Goal: Task Accomplishment & Management: Manage account settings

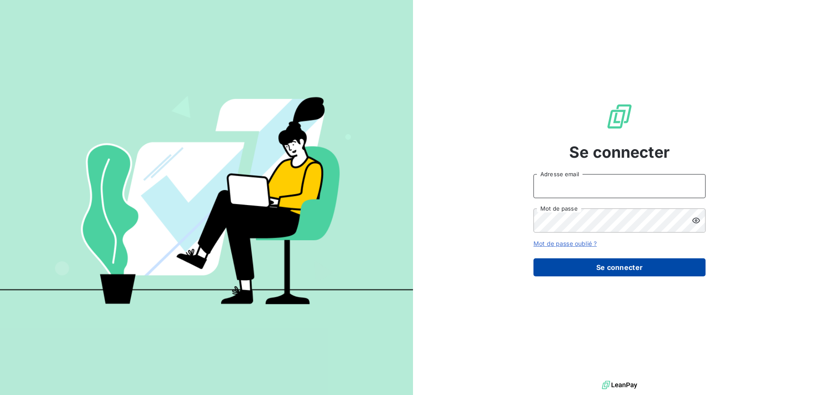
type input "[EMAIL_ADDRESS][DOMAIN_NAME]"
click at [586, 268] on button "Se connecter" at bounding box center [619, 268] width 172 height 18
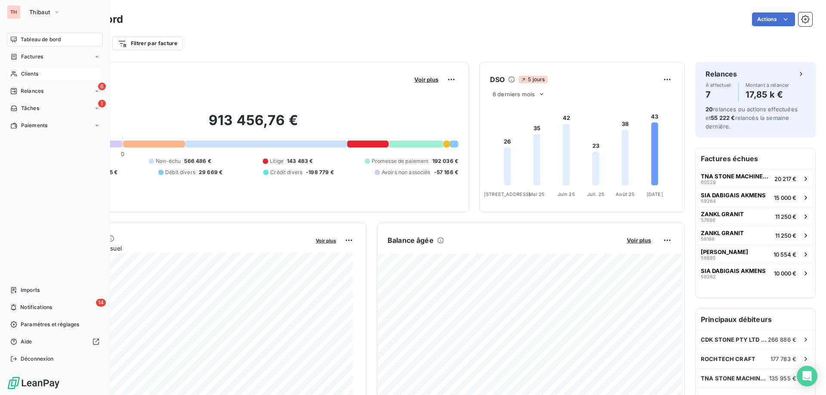
click at [18, 73] on div "Clients" at bounding box center [55, 74] width 96 height 14
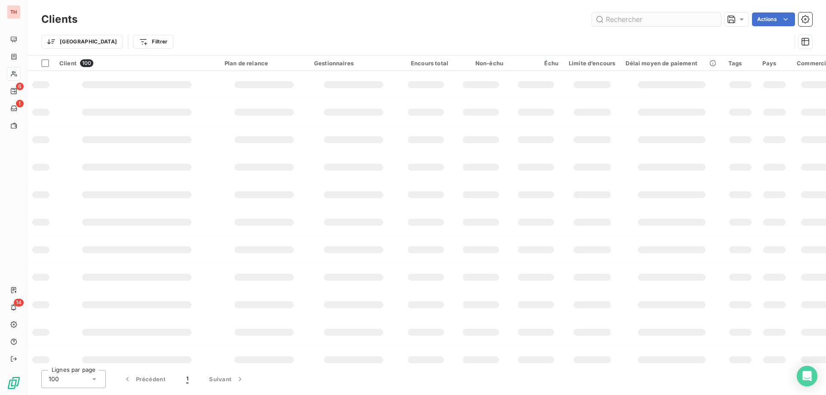
click at [665, 22] on input "text" at bounding box center [656, 19] width 129 height 14
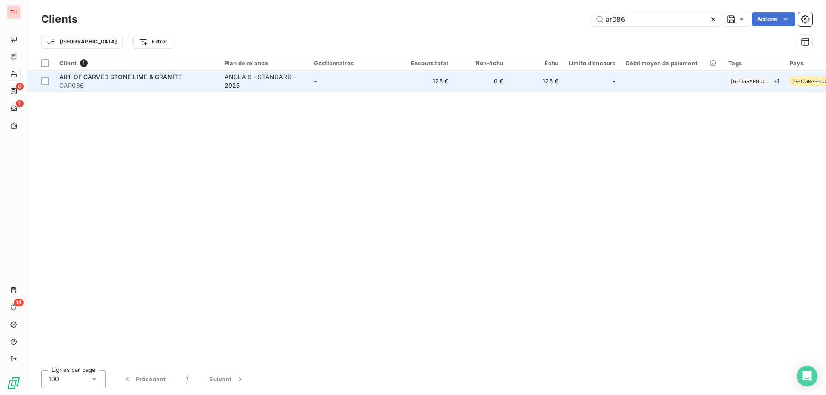
type input "ar086"
click at [343, 81] on td "-" at bounding box center [353, 81] width 89 height 21
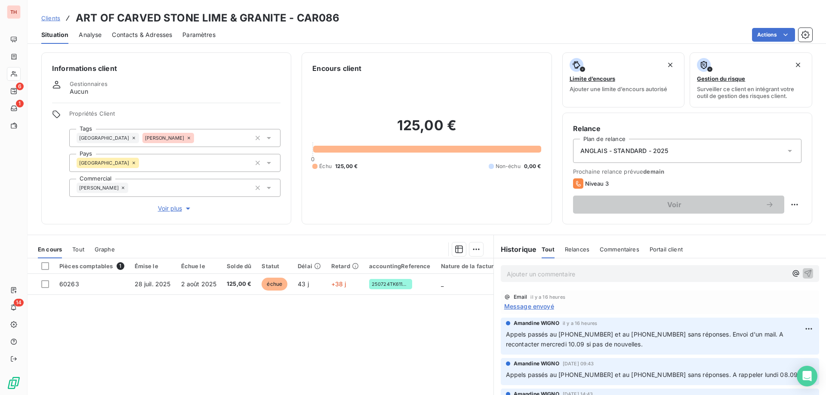
click at [563, 273] on p "Ajouter un commentaire ﻿" at bounding box center [647, 274] width 280 height 11
click at [629, 275] on span "Réponse Mounir 09.09 : Sorry for the delay , we will transfer the money today." at bounding box center [621, 273] width 229 height 7
click at [804, 274] on icon "button" at bounding box center [807, 273] width 7 height 7
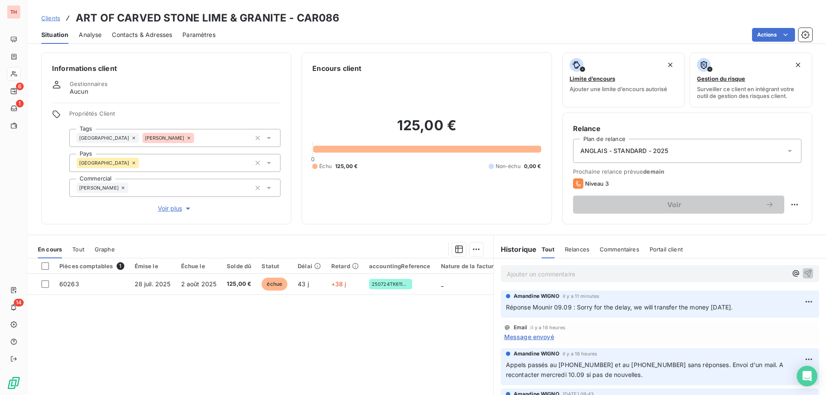
click at [53, 18] on span "Clients" at bounding box center [50, 18] width 19 height 7
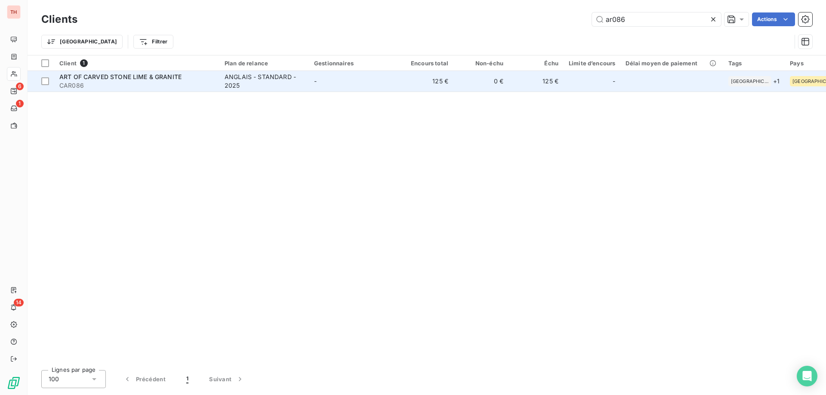
click at [150, 80] on span "ART OF CARVED STONE LIME & GRANITE" at bounding box center [120, 76] width 122 height 7
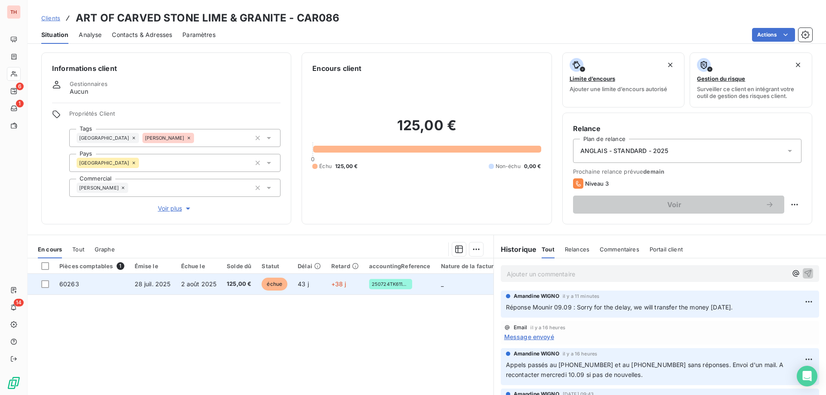
click at [278, 285] on span "échue" at bounding box center [275, 284] width 26 height 13
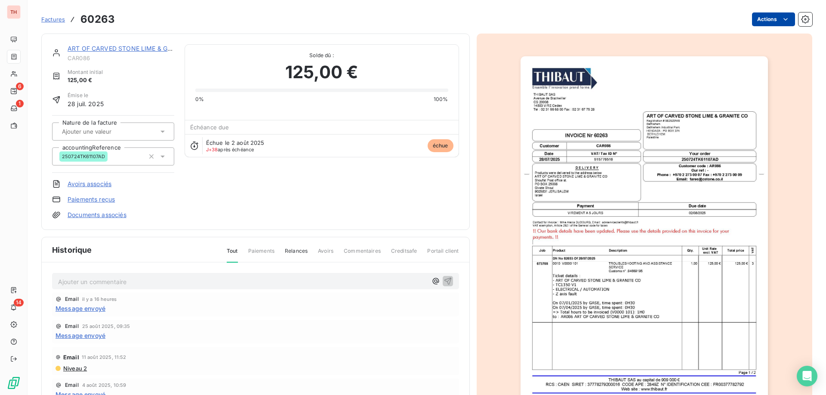
click at [761, 25] on html "TH 6 1 14 Factures 60263 Actions ART OF CARVED STONE LIME & GRANITE CAR086 Mont…" at bounding box center [413, 197] width 826 height 395
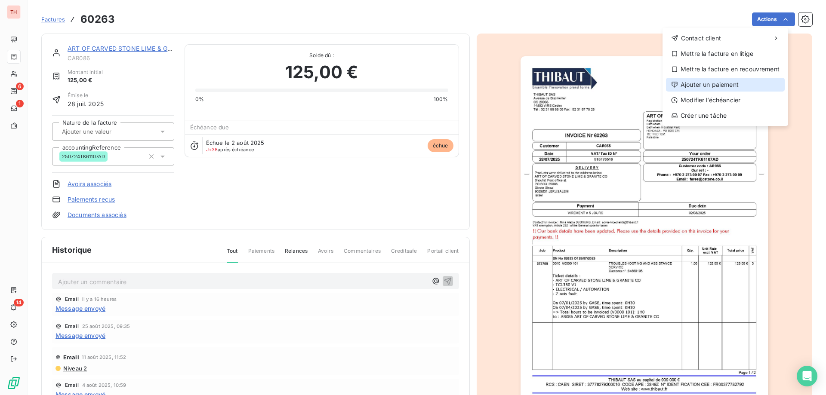
click at [725, 87] on div "Ajouter un paiement" at bounding box center [725, 85] width 119 height 14
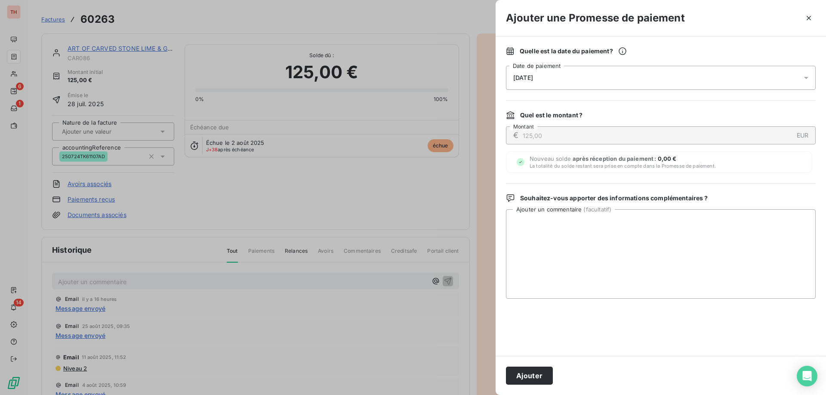
click at [598, 72] on div "10/09/2025" at bounding box center [661, 78] width 310 height 24
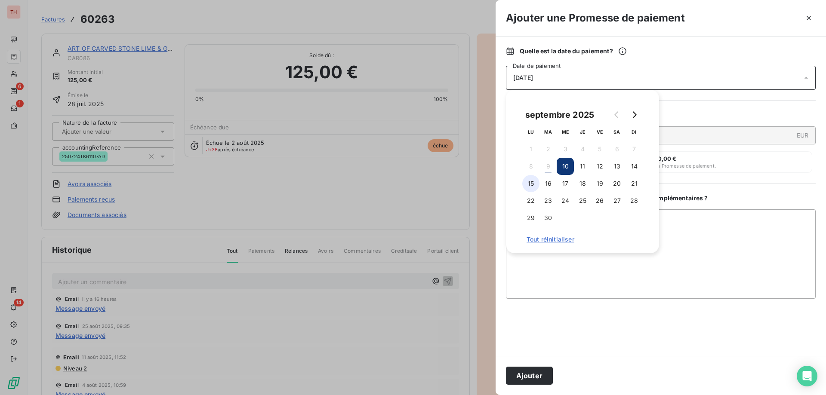
click at [532, 181] on button "15" at bounding box center [530, 183] width 17 height 17
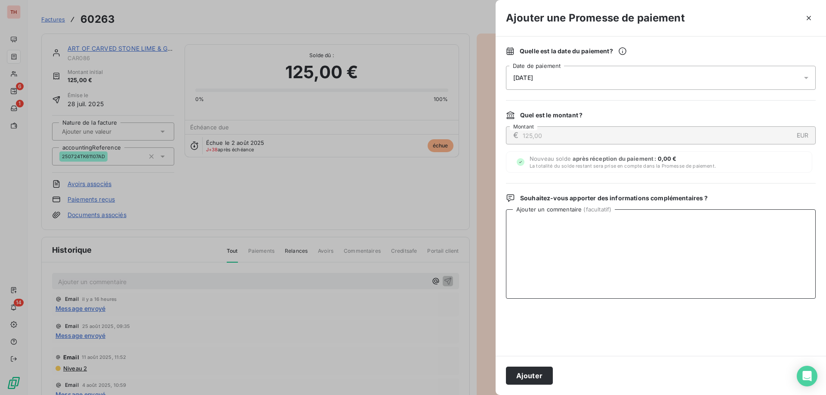
click at [691, 223] on textarea "Ajouter un commentaire ( facultatif )" at bounding box center [661, 253] width 310 height 89
type textarea "Paiement annoncé pour le 09.09."
click at [547, 378] on button "Ajouter" at bounding box center [529, 376] width 47 height 18
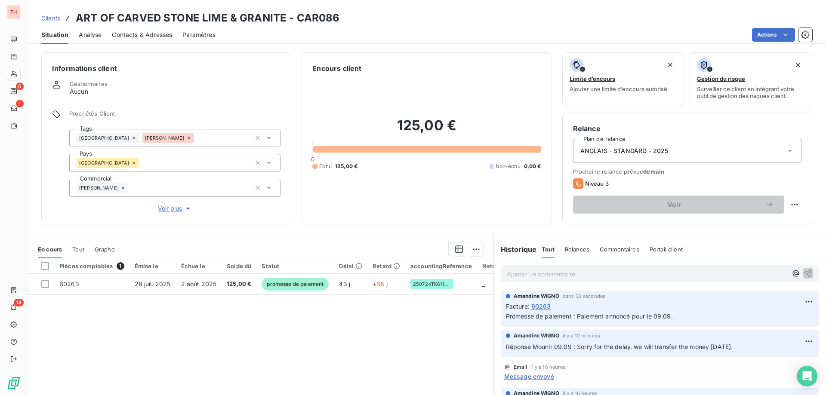
click at [48, 17] on span "Clients" at bounding box center [50, 18] width 19 height 7
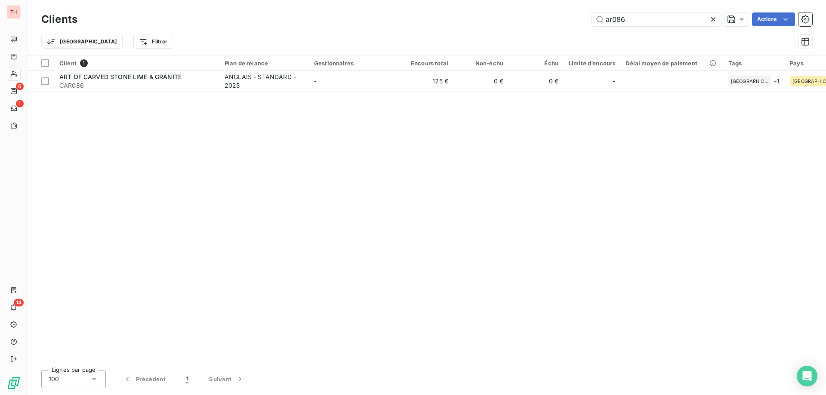
drag, startPoint x: 642, startPoint y: 16, endPoint x: 589, endPoint y: 16, distance: 52.5
click at [592, 16] on input "ar086" at bounding box center [656, 19] width 129 height 14
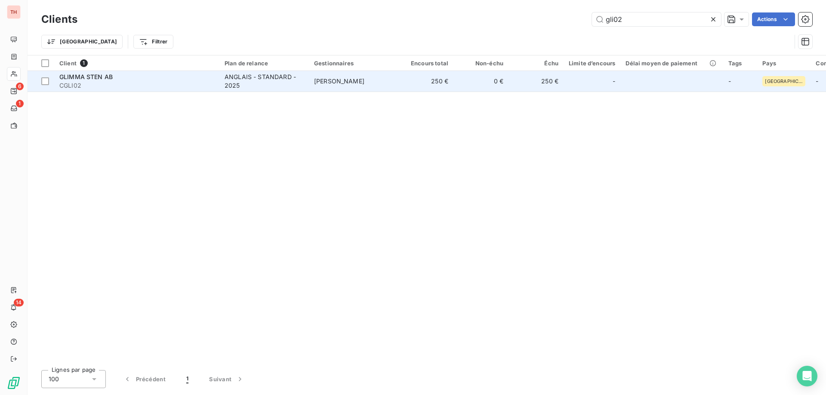
type input "gli02"
click at [380, 75] on td "Vanessa LECUYER" at bounding box center [353, 81] width 89 height 21
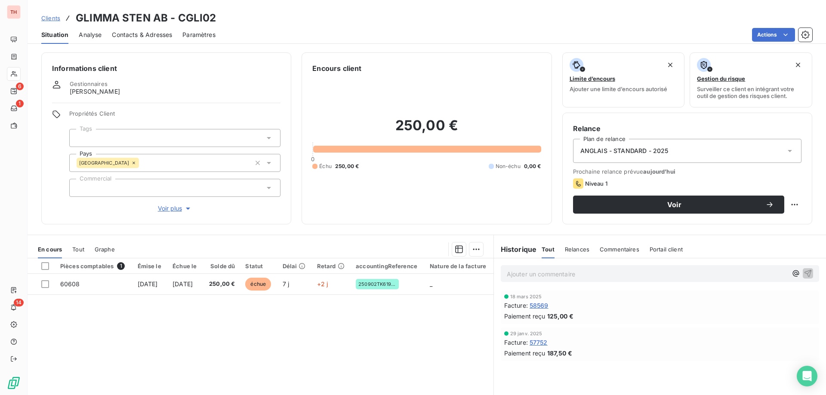
click at [51, 15] on span "Clients" at bounding box center [50, 18] width 19 height 7
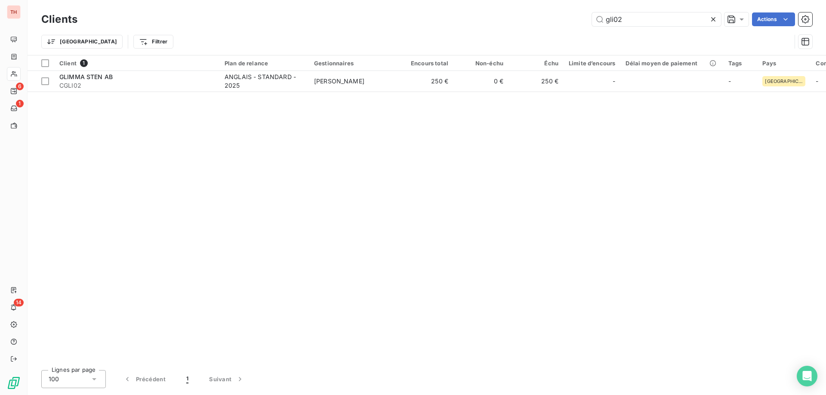
drag, startPoint x: 626, startPoint y: 22, endPoint x: 590, endPoint y: 24, distance: 36.6
click at [590, 23] on div "gli02 Actions" at bounding box center [450, 19] width 724 height 14
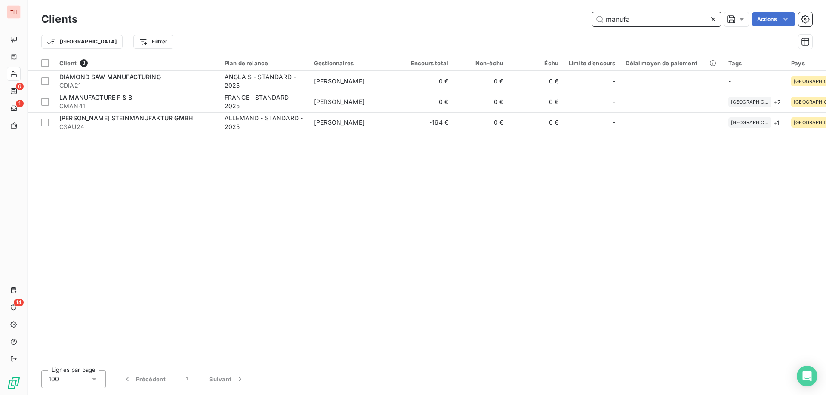
drag, startPoint x: 603, startPoint y: 20, endPoint x: 586, endPoint y: 21, distance: 17.6
click at [586, 21] on div "manufa Actions" at bounding box center [450, 19] width 724 height 14
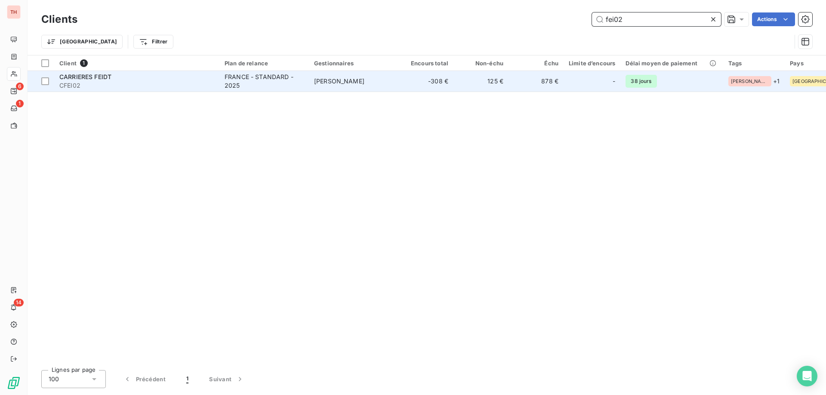
type input "fei02"
click at [380, 78] on td "steve derre" at bounding box center [353, 81] width 89 height 21
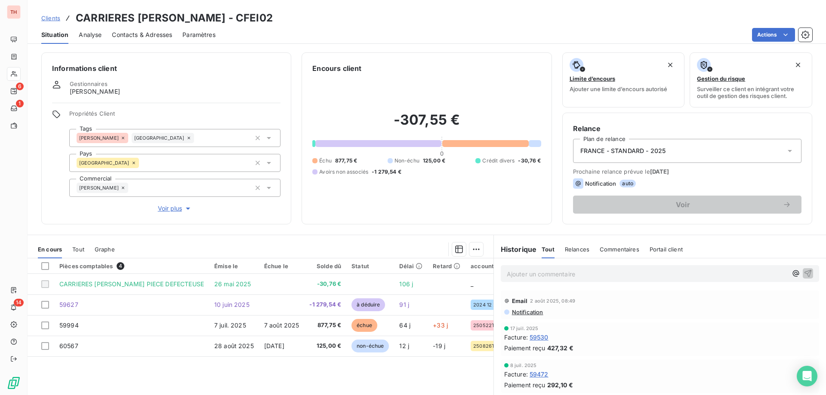
click at [56, 19] on span "Clients" at bounding box center [50, 18] width 19 height 7
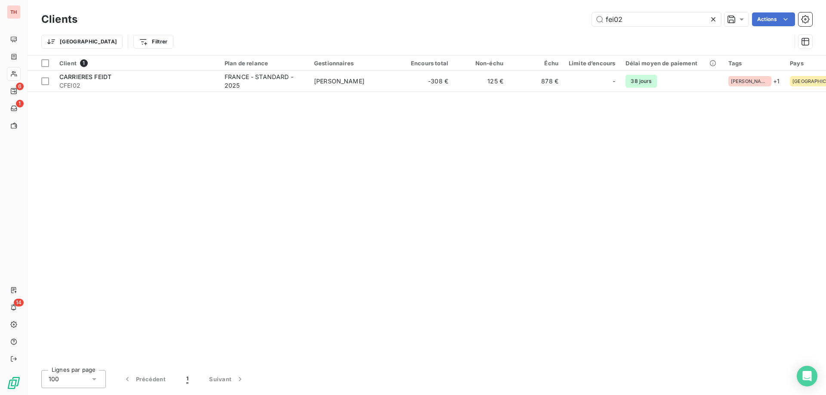
drag, startPoint x: 624, startPoint y: 18, endPoint x: 562, endPoint y: 17, distance: 61.9
click at [562, 17] on div "fei02 Actions" at bounding box center [450, 19] width 724 height 14
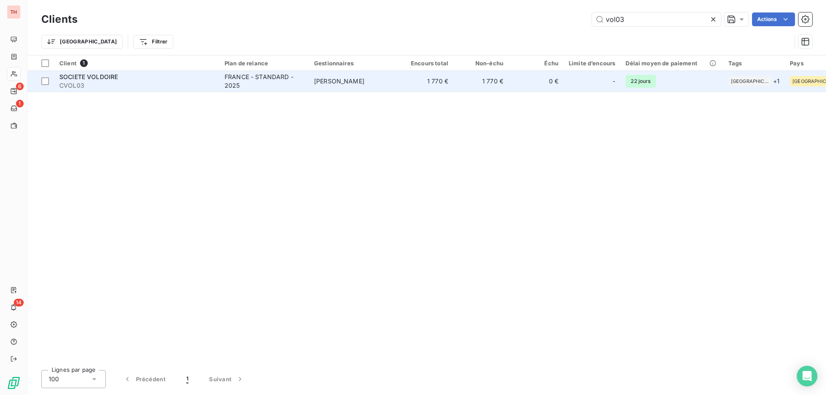
type input "vol03"
click at [399, 85] on td "1 770 €" at bounding box center [425, 81] width 55 height 21
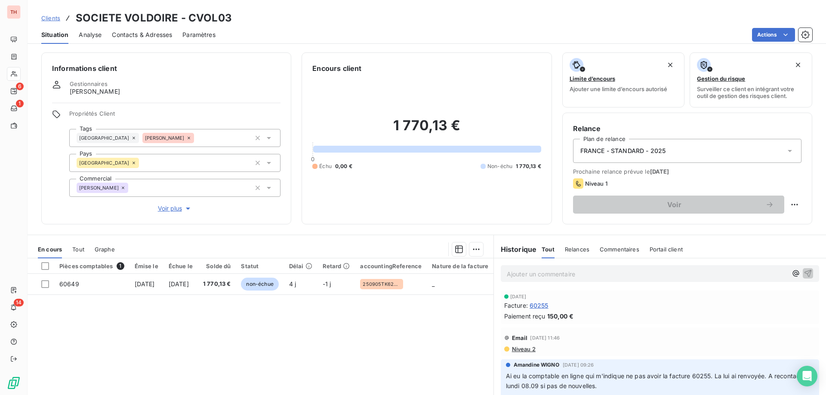
click at [45, 16] on span "Clients" at bounding box center [50, 18] width 19 height 7
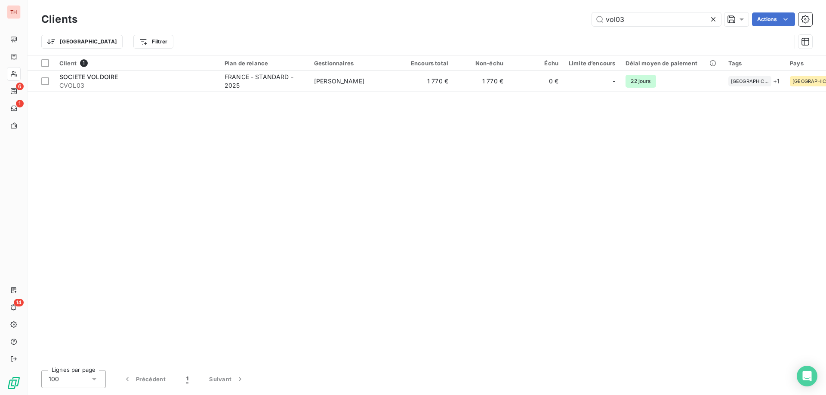
drag, startPoint x: 629, startPoint y: 19, endPoint x: 578, endPoint y: 22, distance: 51.3
click at [578, 22] on div "vol03 Actions" at bounding box center [450, 19] width 724 height 14
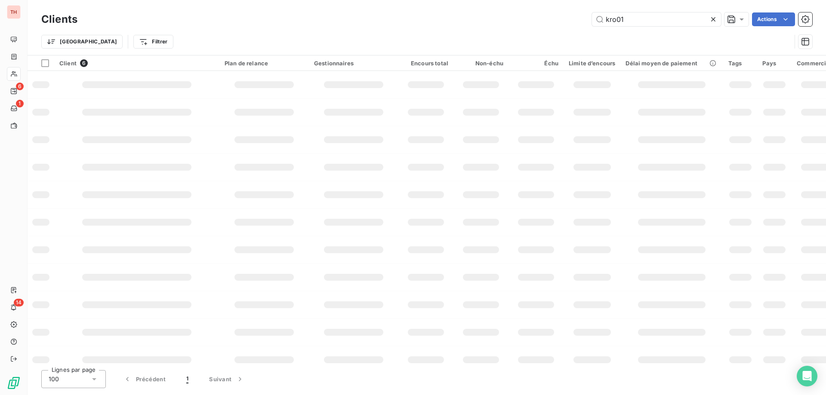
type input "kro01"
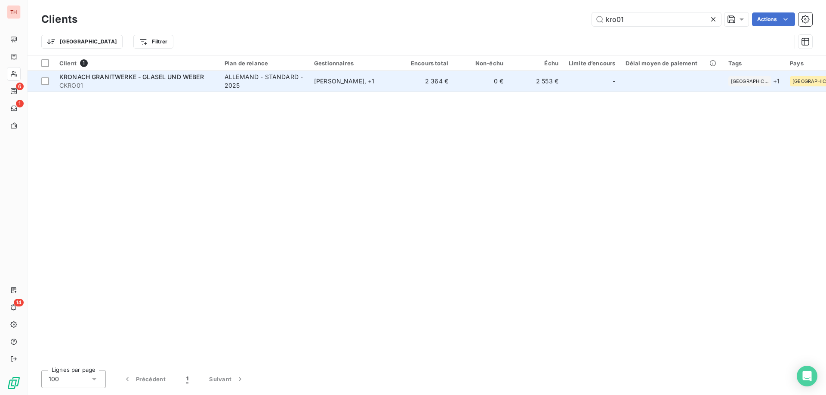
click at [366, 71] on td "Frank Szillat , + 1" at bounding box center [353, 81] width 89 height 21
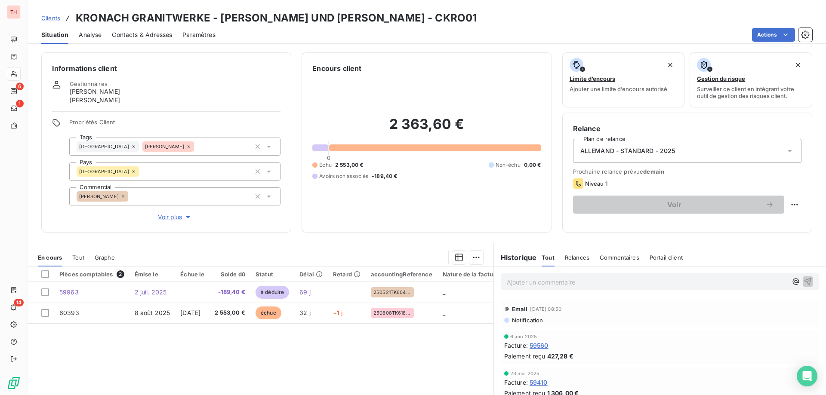
drag, startPoint x: 49, startPoint y: 16, endPoint x: 74, endPoint y: 23, distance: 25.9
click at [49, 16] on span "Clients" at bounding box center [50, 18] width 19 height 7
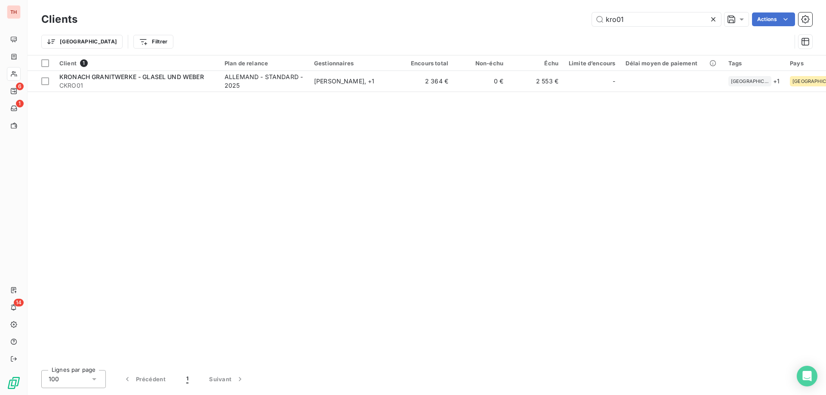
drag, startPoint x: 634, startPoint y: 20, endPoint x: 586, endPoint y: 25, distance: 48.5
click at [588, 25] on div "kro01 Actions" at bounding box center [450, 19] width 724 height 14
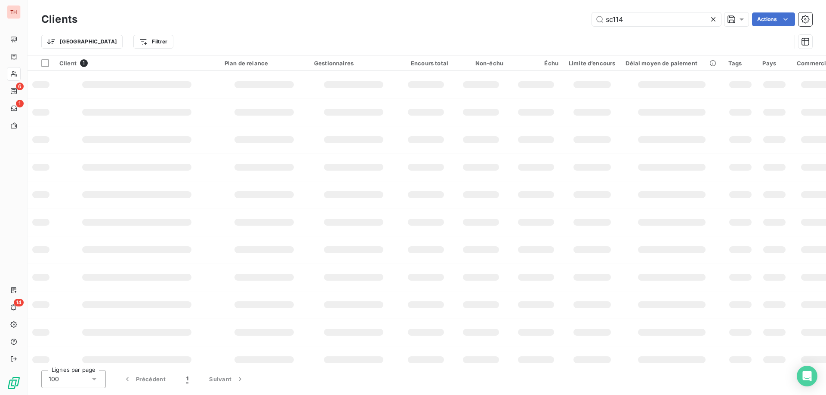
type input "sc114"
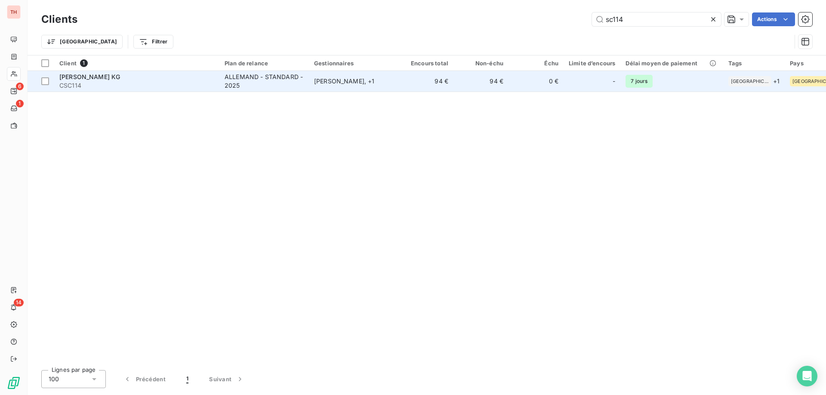
click at [366, 76] on td "Frank Szillat , + 1" at bounding box center [353, 81] width 89 height 21
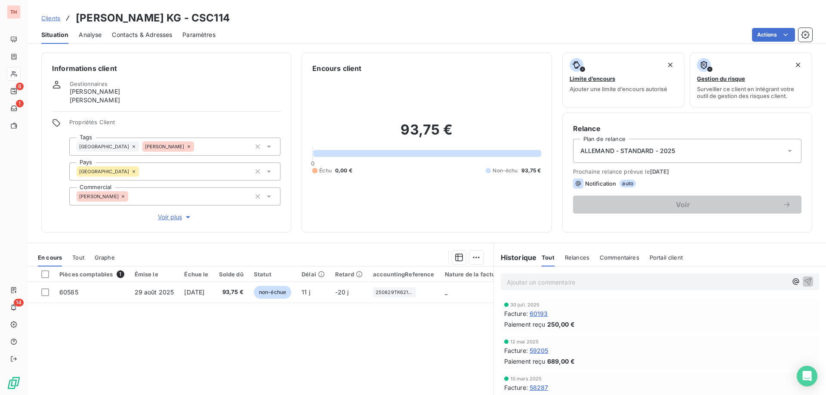
drag, startPoint x: 52, startPoint y: 19, endPoint x: 56, endPoint y: 18, distance: 4.5
click at [52, 19] on span "Clients" at bounding box center [50, 18] width 19 height 7
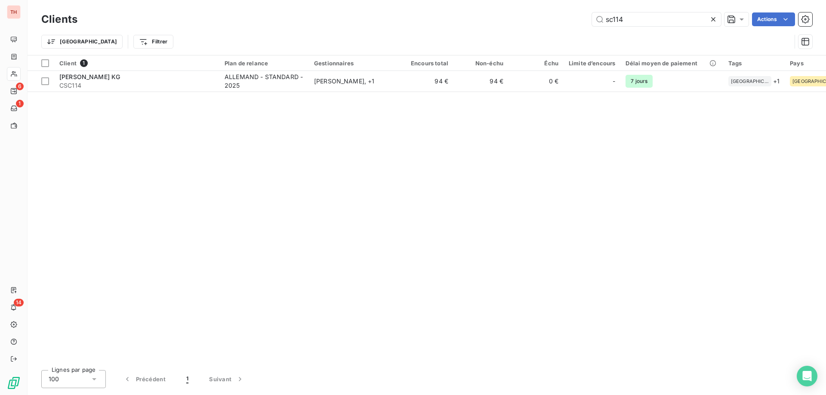
drag, startPoint x: 627, startPoint y: 22, endPoint x: 579, endPoint y: 24, distance: 48.7
click at [579, 24] on div "sc114 Actions" at bounding box center [450, 19] width 724 height 14
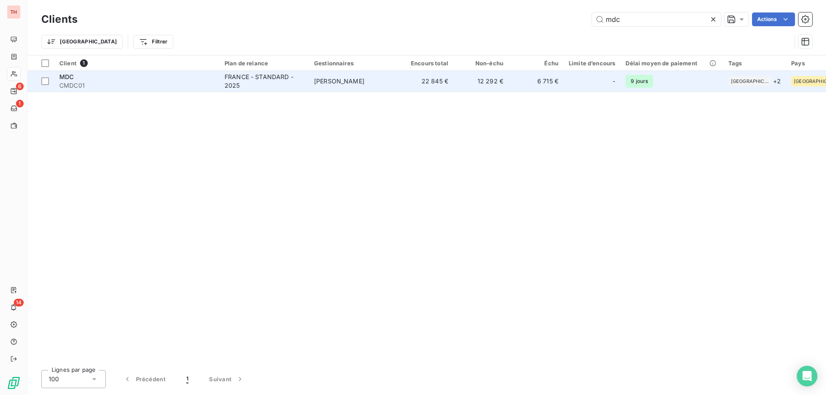
type input "mdc"
click at [319, 90] on td "PATRICK DELBREIL" at bounding box center [353, 81] width 89 height 21
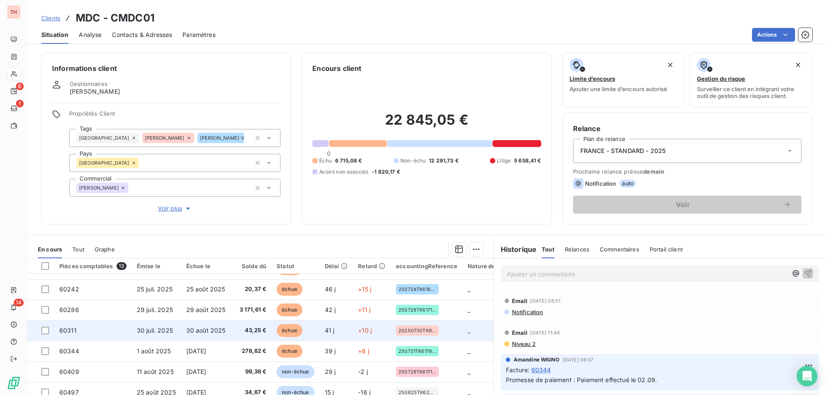
scroll to position [79, 0]
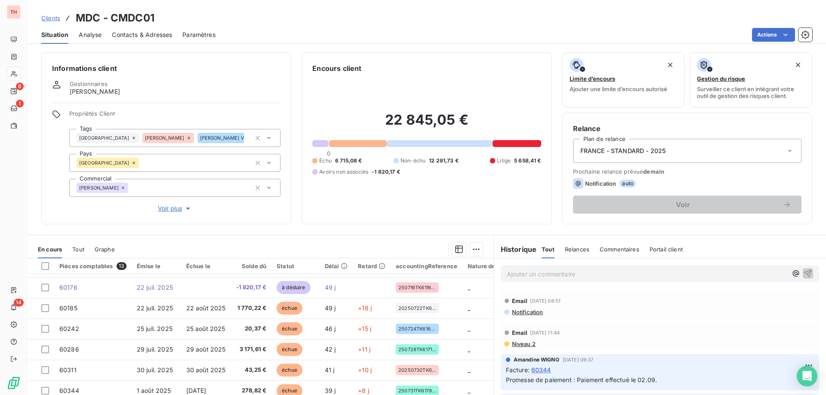
click at [49, 19] on span "Clients" at bounding box center [50, 18] width 19 height 7
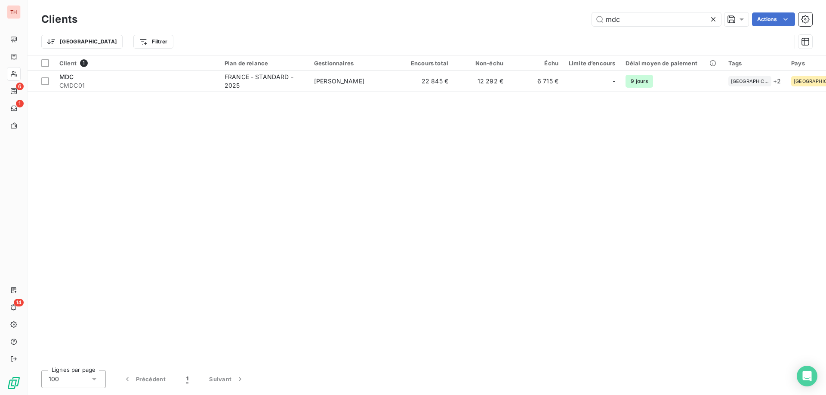
drag, startPoint x: 632, startPoint y: 18, endPoint x: 585, endPoint y: 25, distance: 48.1
click at [585, 25] on div "mdc Actions" at bounding box center [450, 19] width 724 height 14
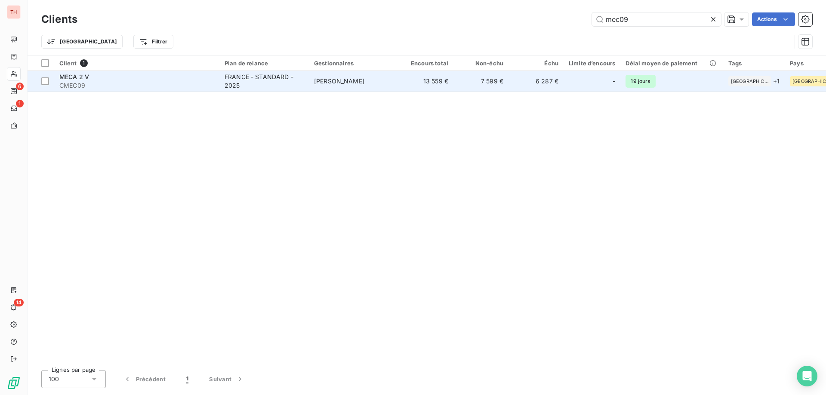
type input "mec09"
click at [392, 84] on td "Tony MERLIN" at bounding box center [353, 81] width 89 height 21
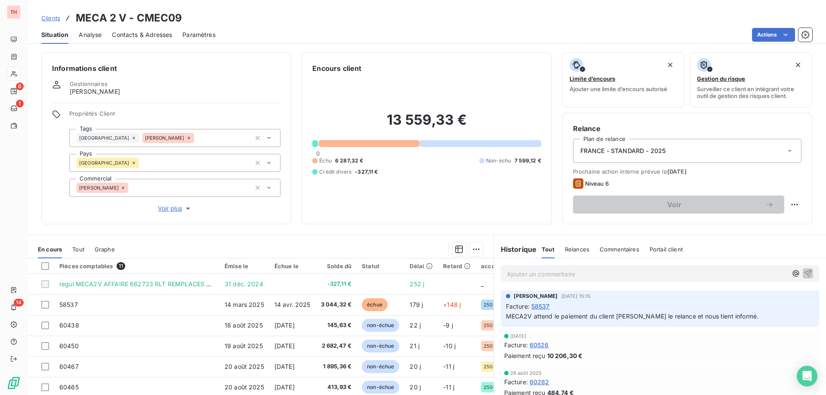
click at [54, 21] on span "Clients" at bounding box center [50, 18] width 19 height 7
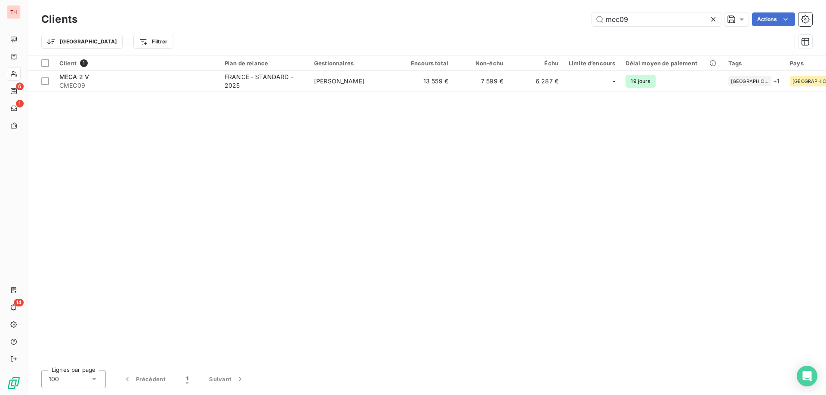
drag, startPoint x: 640, startPoint y: 22, endPoint x: 575, endPoint y: 21, distance: 65.4
click at [576, 21] on div "mec09 Actions" at bounding box center [450, 19] width 724 height 14
type input "maroufi"
click at [410, 93] on div "Client 1 Plan de relance Gestionnaires Encours total Non-échu Échu Limite d’enc…" at bounding box center [427, 209] width 798 height 308
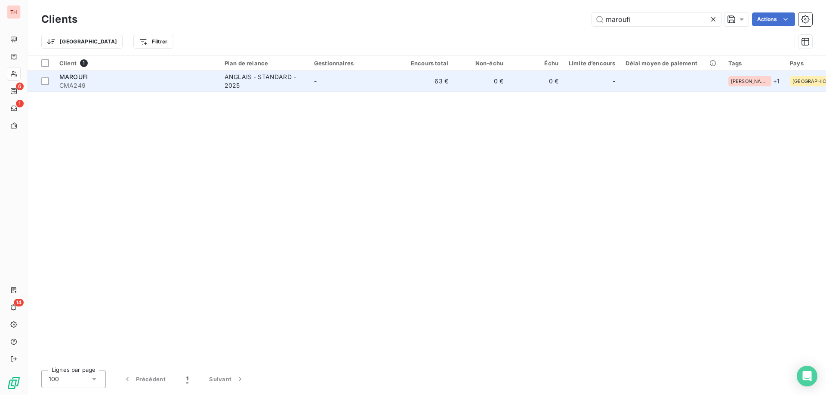
click at [416, 77] on td "63 €" at bounding box center [425, 81] width 55 height 21
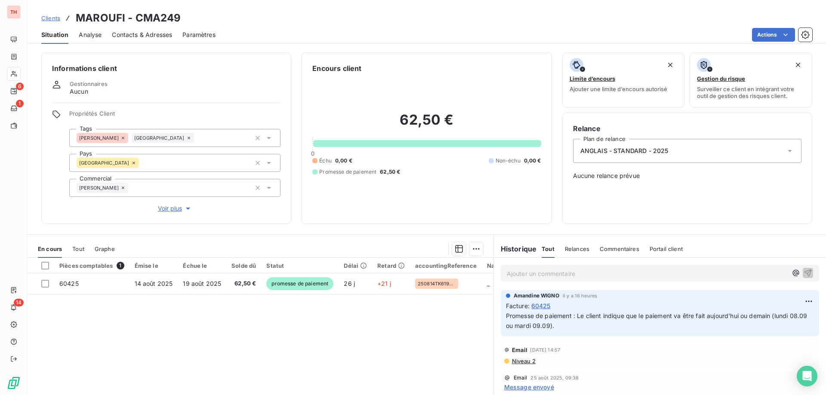
click at [56, 19] on span "Clients" at bounding box center [50, 18] width 19 height 7
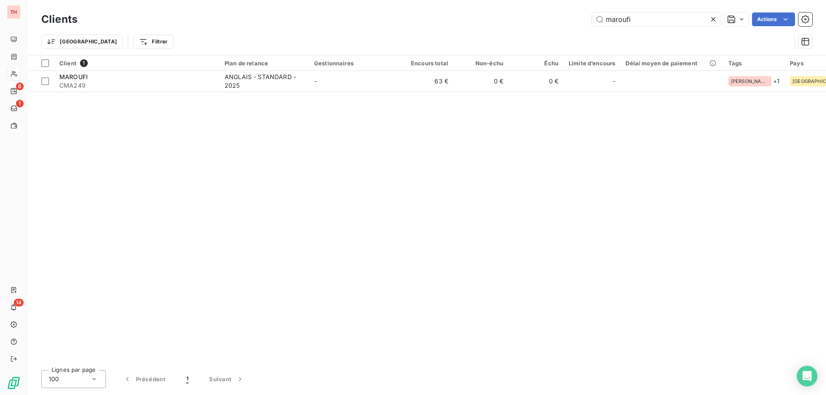
drag, startPoint x: 636, startPoint y: 21, endPoint x: 582, endPoint y: 21, distance: 54.2
click at [582, 21] on div "maroufi Actions" at bounding box center [450, 19] width 724 height 14
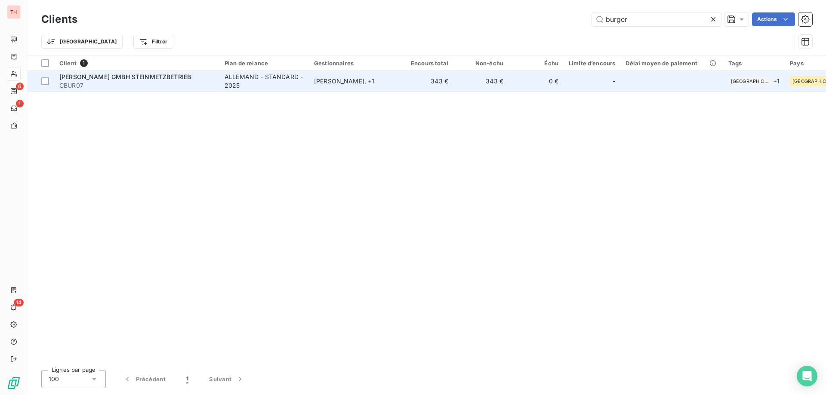
type input "burger"
click at [253, 75] on div "ALLEMAND - STANDARD - 2025" at bounding box center [264, 81] width 79 height 17
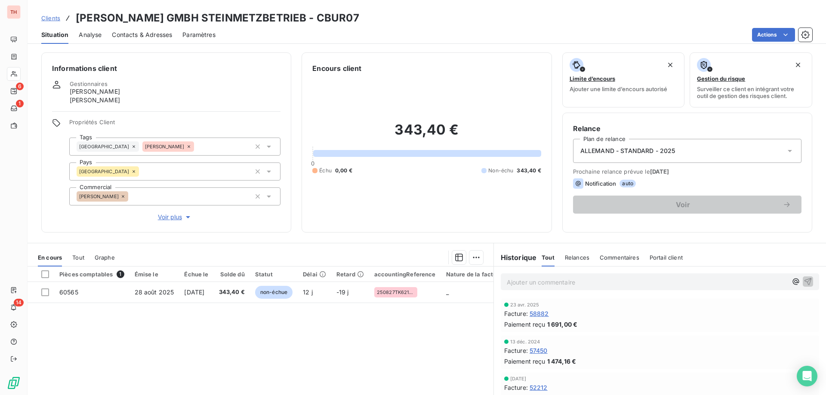
click at [46, 20] on span "Clients" at bounding box center [50, 18] width 19 height 7
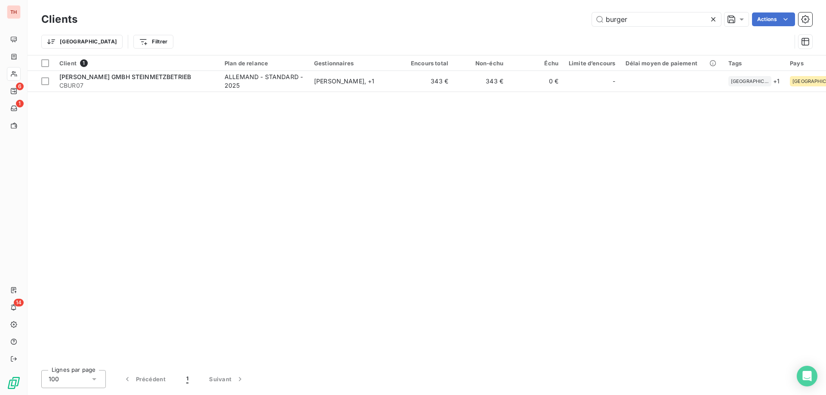
drag, startPoint x: 607, startPoint y: 20, endPoint x: 582, endPoint y: 21, distance: 25.0
click at [582, 21] on div "burger Actions" at bounding box center [450, 19] width 724 height 14
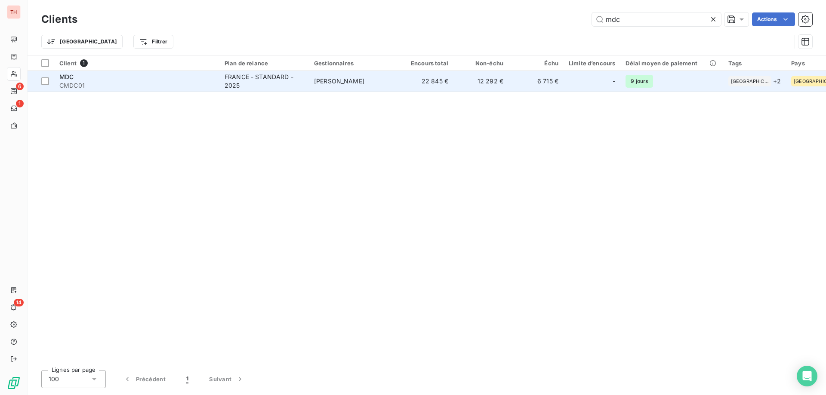
type input "mdc"
click at [352, 79] on span "PATRICK DELBREIL" at bounding box center [339, 80] width 50 height 7
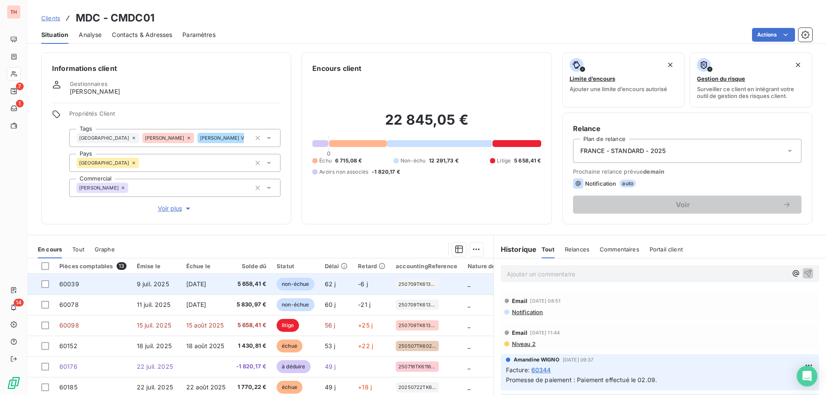
scroll to position [43, 0]
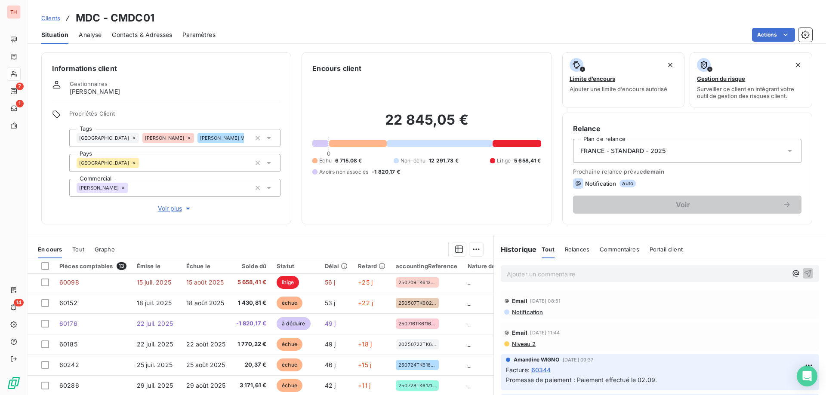
click at [55, 19] on span "Clients" at bounding box center [50, 18] width 19 height 7
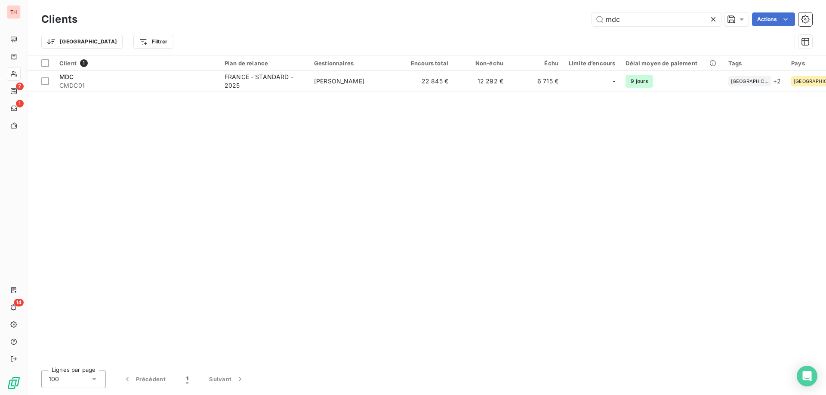
drag, startPoint x: 624, startPoint y: 18, endPoint x: 581, endPoint y: 22, distance: 43.1
click at [582, 21] on div "mdc Actions" at bounding box center [450, 19] width 724 height 14
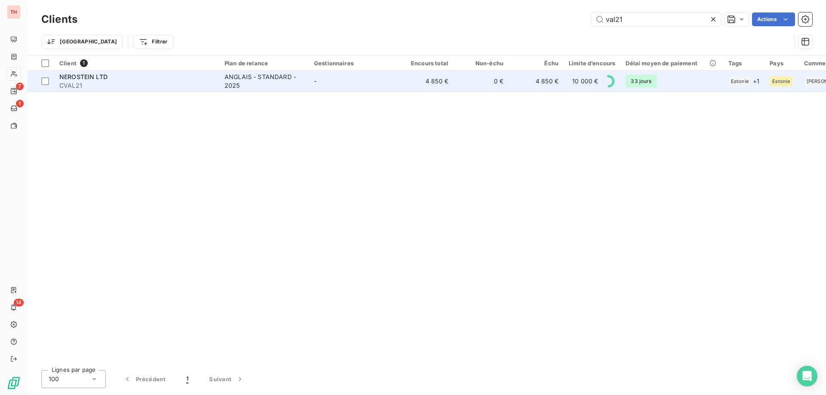
type input "val21"
click at [410, 81] on td "4 850 €" at bounding box center [425, 81] width 55 height 21
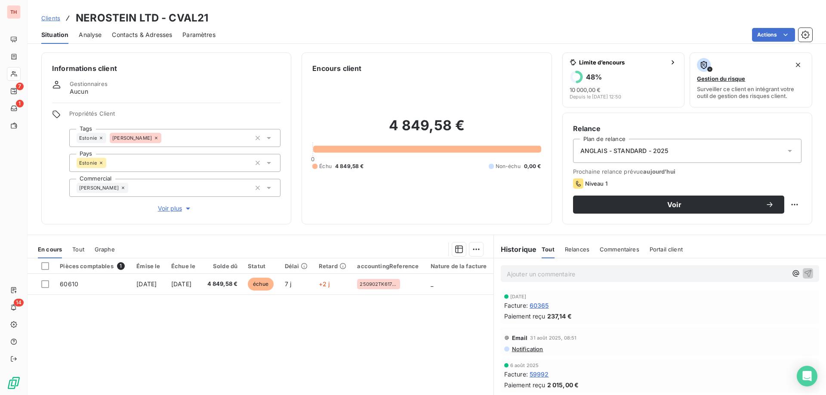
click at [760, 34] on html "TH 7 1 14 Clients NEROSTEIN LTD - CVAL21 Situation Analyse Contacts & Adresses …" at bounding box center [413, 197] width 826 height 395
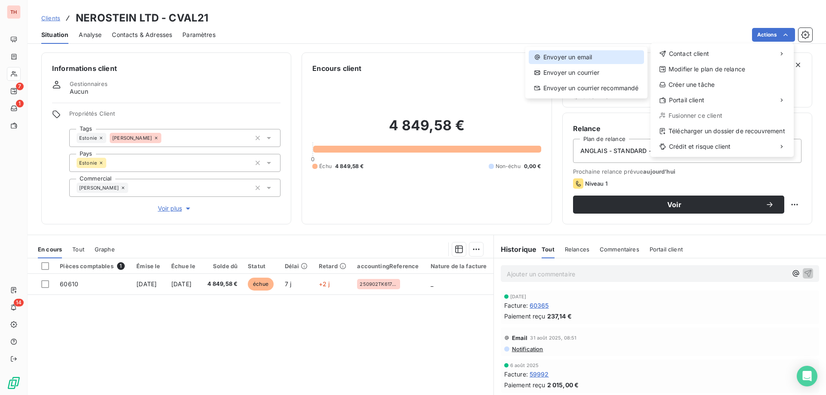
click at [622, 55] on div "Envoyer un email" at bounding box center [586, 57] width 115 height 14
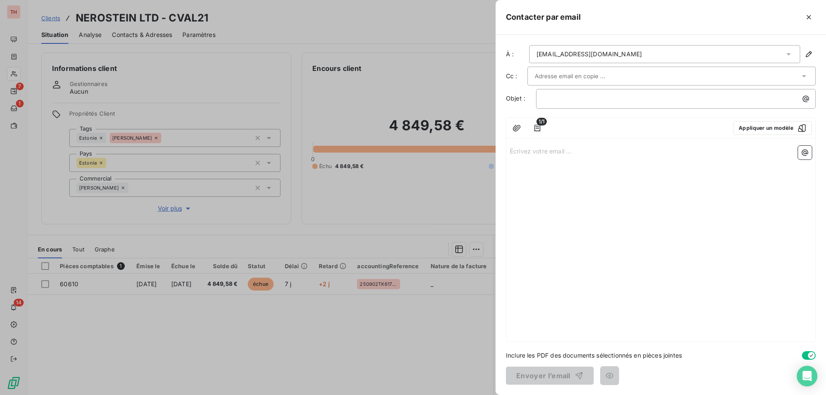
click at [619, 57] on div "indrek@nerostein.com" at bounding box center [664, 54] width 271 height 18
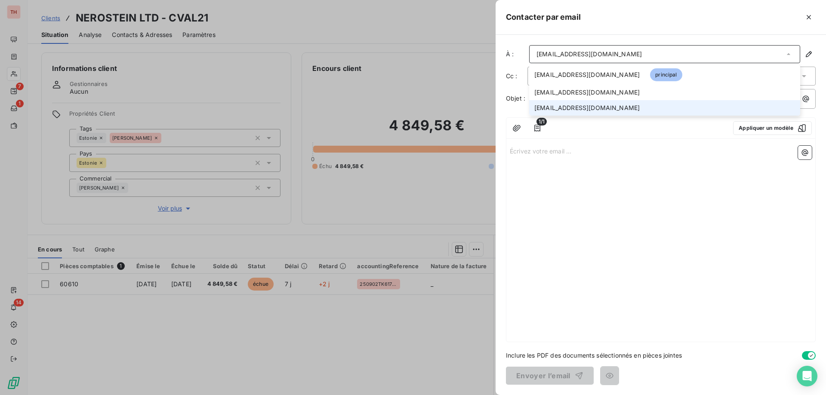
click at [600, 105] on li "iloshchinin@thibaut.fr" at bounding box center [664, 107] width 271 height 15
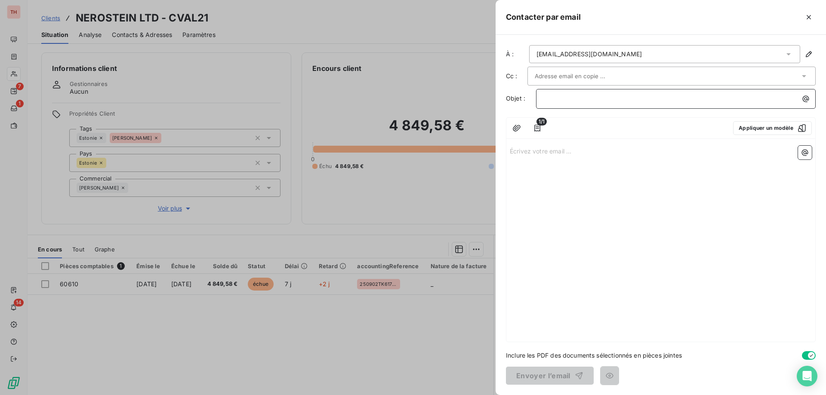
click at [560, 96] on p "﻿" at bounding box center [677, 99] width 269 height 10
click at [548, 155] on p "Écrivez votre email ... ﻿" at bounding box center [661, 151] width 302 height 10
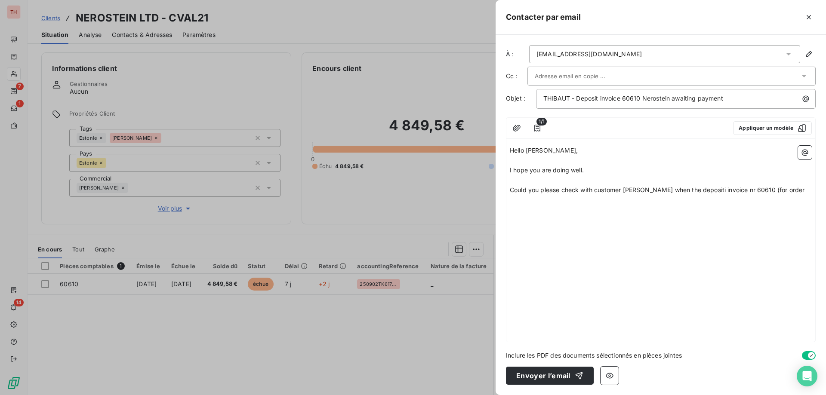
click at [796, 193] on p "Could you please check with customer Nersotein when the depositi invoice nr 606…" at bounding box center [661, 190] width 302 height 10
drag, startPoint x: 706, startPoint y: 189, endPoint x: 710, endPoint y: 199, distance: 10.2
click at [706, 189] on span "Could you please check with customer Nersotein when the depositi invoice nr 606…" at bounding box center [658, 194] width 297 height 17
click at [732, 189] on span "Could you please check with customer Nersotein when the deposit invoice nr 6061…" at bounding box center [657, 194] width 295 height 17
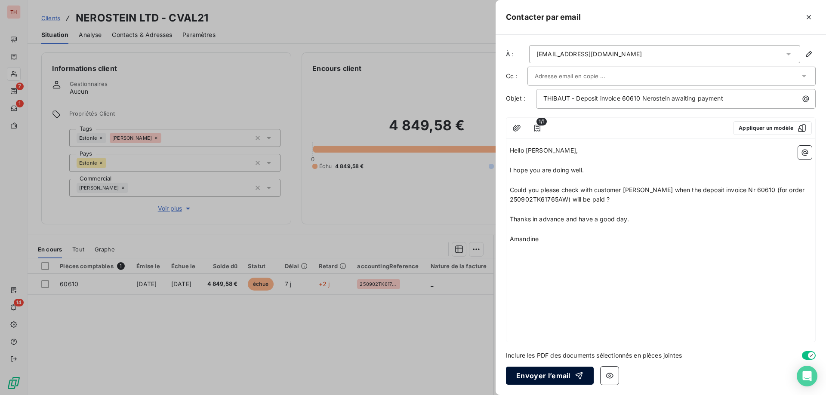
click at [537, 373] on button "Envoyer l’email" at bounding box center [550, 376] width 88 height 18
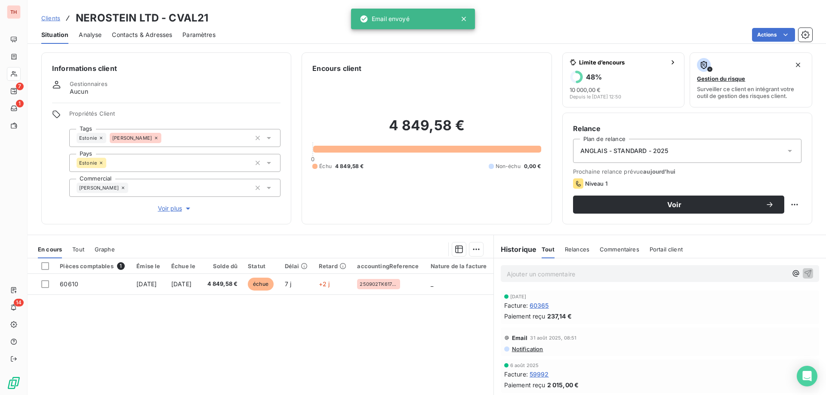
click at [543, 274] on p "Ajouter un commentaire ﻿" at bounding box center [647, 274] width 280 height 11
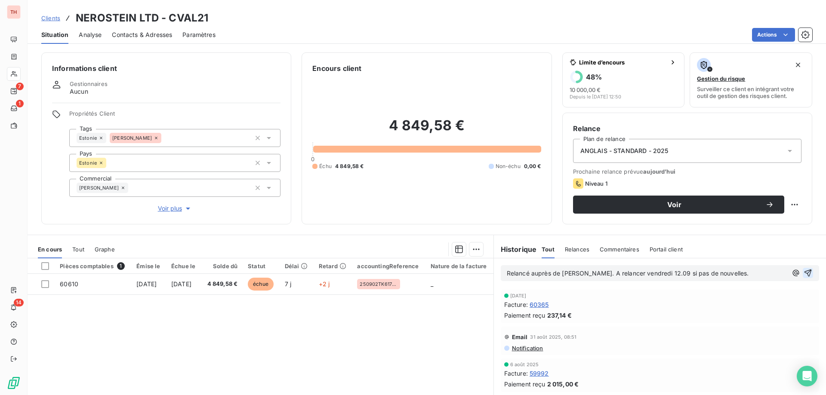
click at [804, 276] on icon "button" at bounding box center [807, 273] width 7 height 7
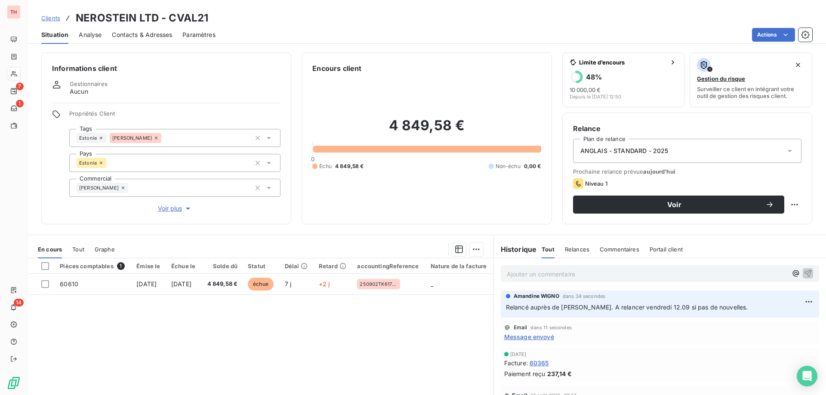
drag, startPoint x: 55, startPoint y: 19, endPoint x: 125, endPoint y: 22, distance: 70.2
click at [56, 19] on span "Clients" at bounding box center [50, 18] width 19 height 7
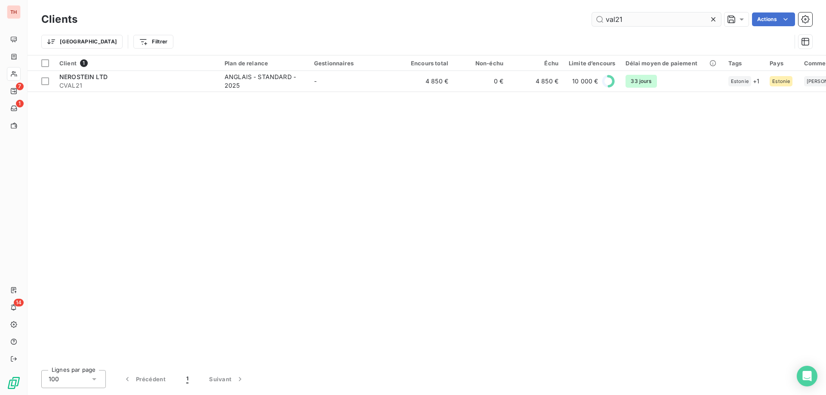
drag, startPoint x: 629, startPoint y: 19, endPoint x: 607, endPoint y: 19, distance: 22.4
click at [592, 19] on input "val21" at bounding box center [656, 19] width 129 height 14
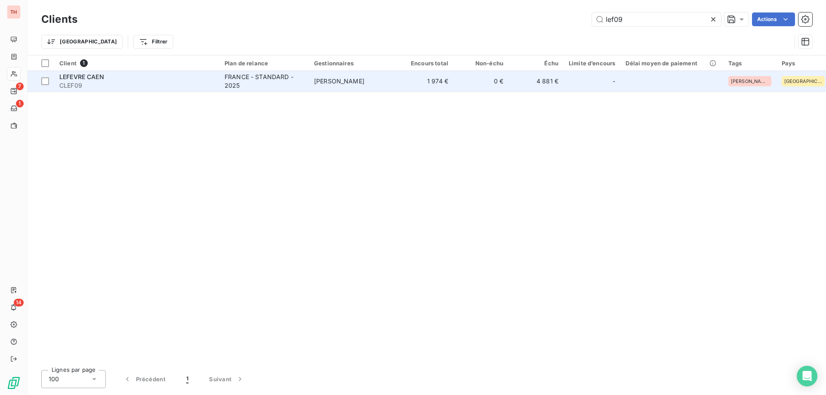
type input "lef09"
click at [248, 83] on div "FRANCE - STANDARD - 2025" at bounding box center [264, 81] width 79 height 17
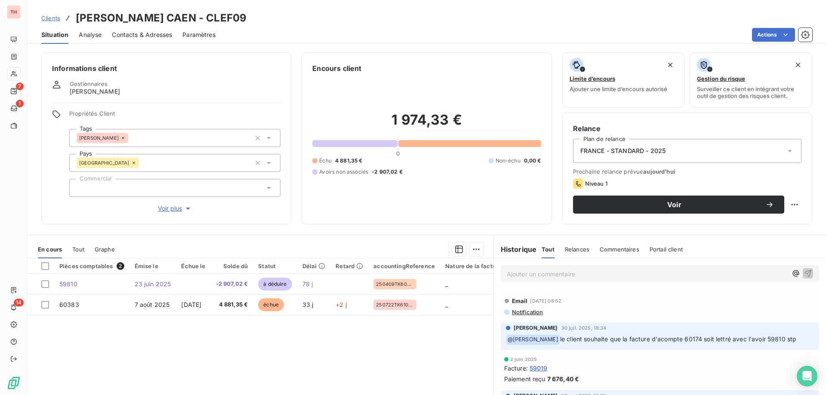
click at [526, 312] on span "Notification" at bounding box center [527, 312] width 32 height 7
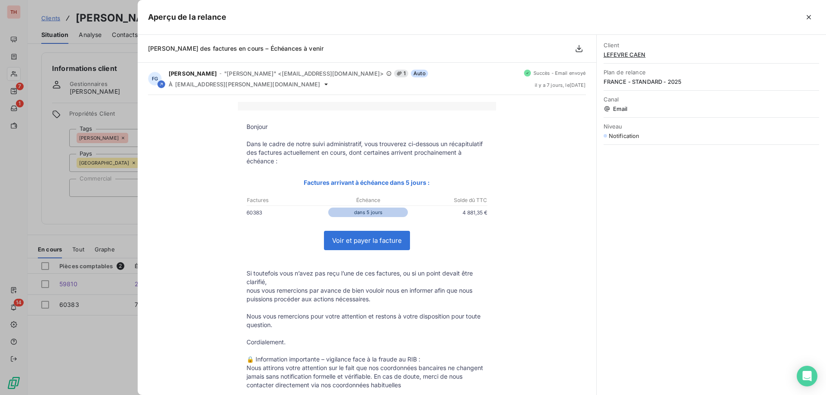
drag, startPoint x: 803, startPoint y: 19, endPoint x: 808, endPoint y: 35, distance: 17.3
click at [803, 19] on button "button" at bounding box center [809, 17] width 14 height 14
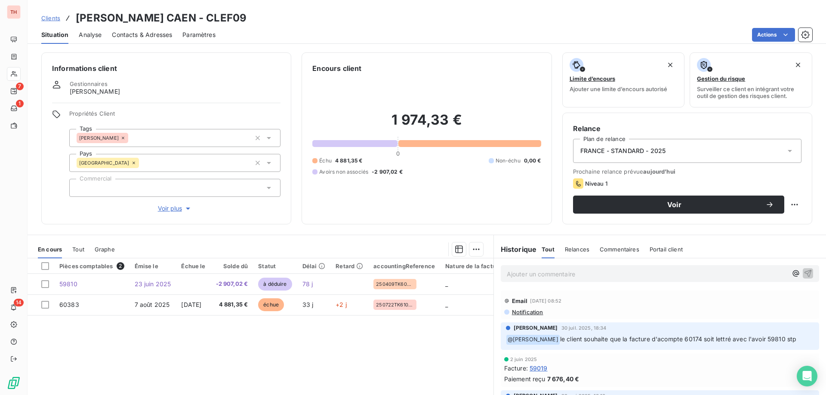
click at [140, 34] on span "Contacts & Adresses" at bounding box center [142, 35] width 60 height 9
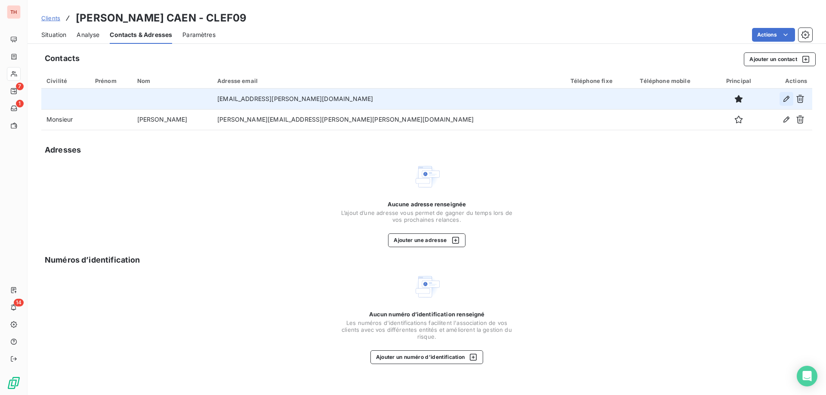
click at [783, 98] on icon "button" at bounding box center [786, 99] width 9 height 9
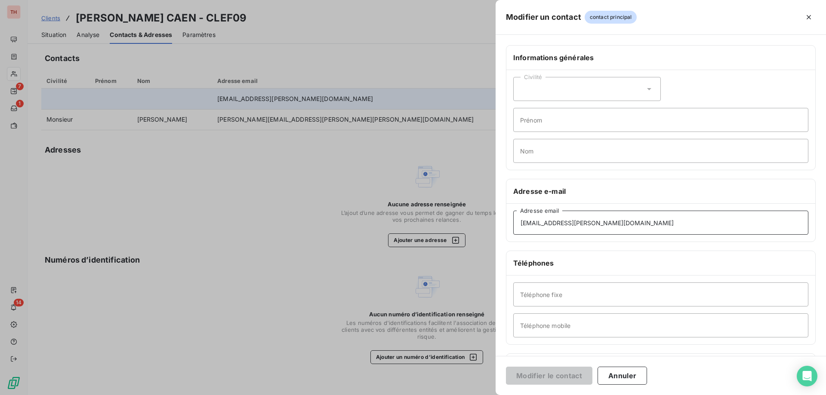
drag, startPoint x: 601, startPoint y: 222, endPoint x: 500, endPoint y: 223, distance: 101.1
click at [500, 223] on div "Informations générales Civilité Prénom Nom Adresse e-mail caen@lefevre.fr Adres…" at bounding box center [661, 236] width 330 height 382
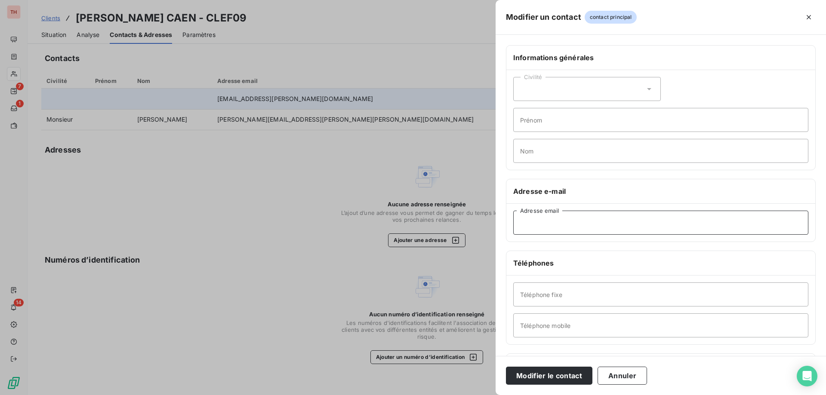
paste input "sandrine.zawadzki@lefevre.fr"
type input "sandrine.zawadzki@lefevre.fr"
drag, startPoint x: 540, startPoint y: 103, endPoint x: 545, endPoint y: 93, distance: 10.8
click at [541, 99] on div "Civilité Prénom Nom" at bounding box center [660, 120] width 309 height 100
click at [545, 93] on div "Civilité" at bounding box center [587, 89] width 148 height 24
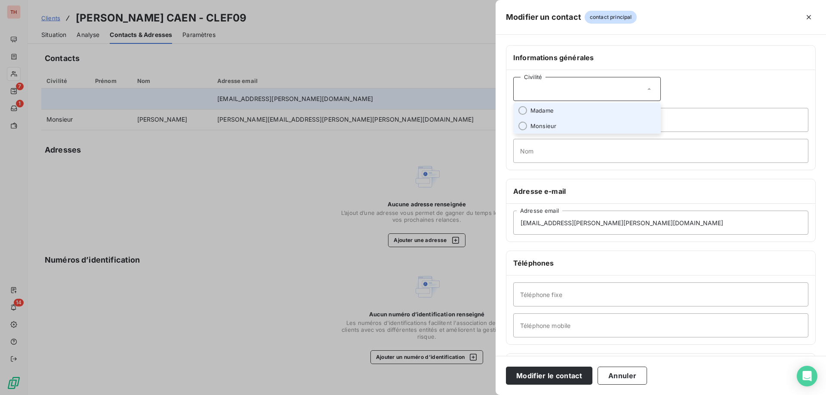
click at [549, 111] on span "Madame" at bounding box center [541, 111] width 23 height 8
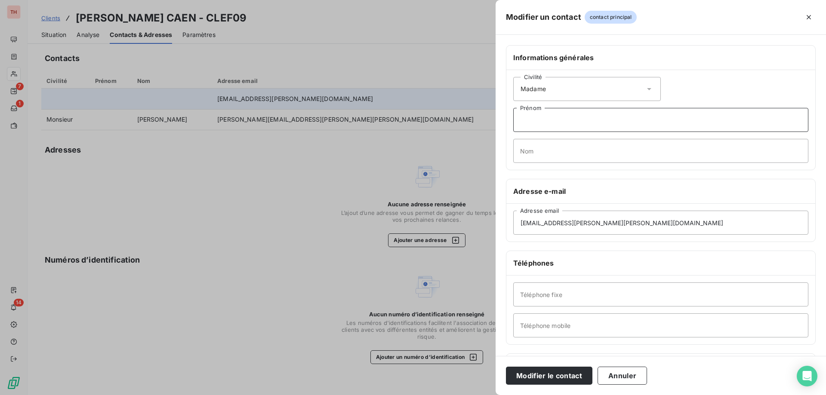
click at [549, 123] on input "Prénom" at bounding box center [660, 120] width 295 height 24
type input "Sandrine"
click at [625, 156] on input "Nom" at bounding box center [660, 151] width 295 height 24
paste input "ZAWADZKI"
type input "ZAWADZKI"
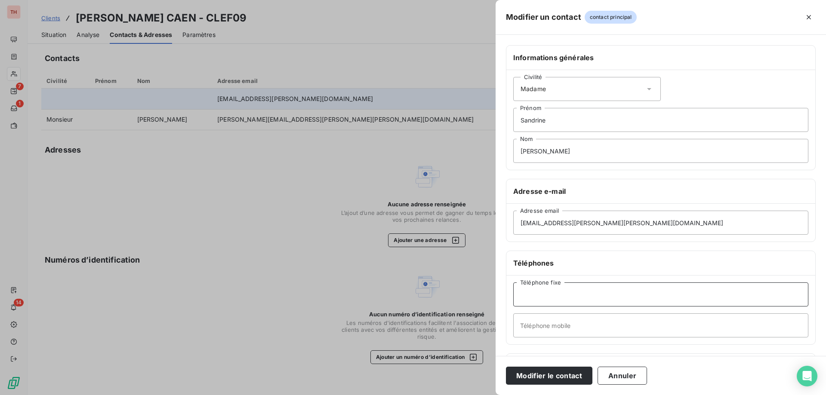
click at [554, 296] on input "Téléphone fixe" at bounding box center [660, 295] width 295 height 24
paste input "+33 2 31 72 40 00"
type input "+33 2 31 72 40 00"
click at [580, 374] on button "Modifier le contact" at bounding box center [549, 376] width 86 height 18
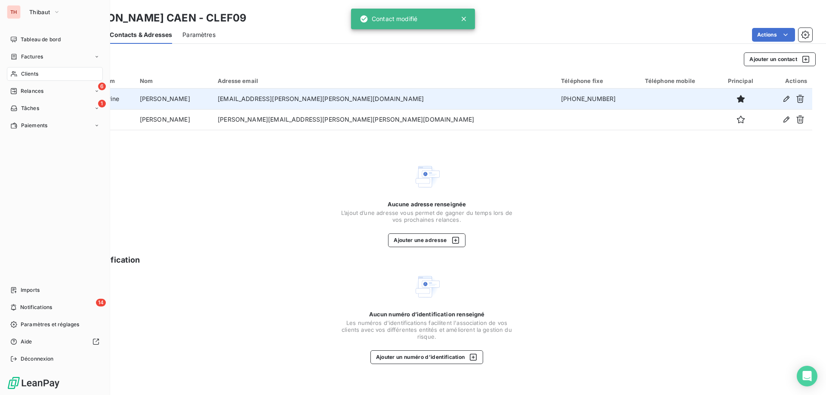
click at [22, 71] on span "Clients" at bounding box center [29, 74] width 17 height 8
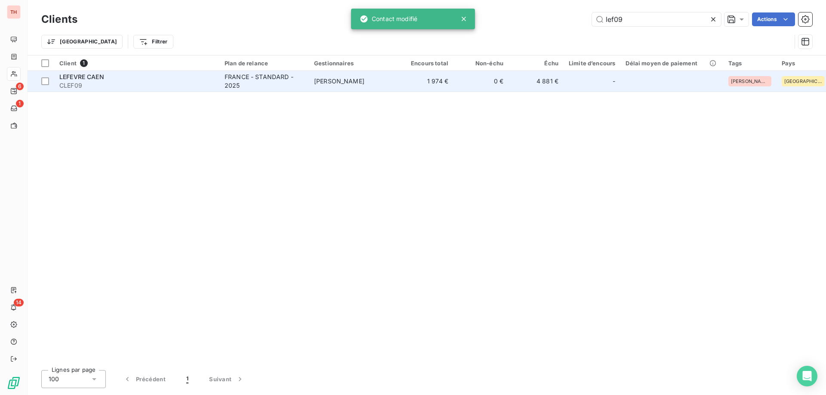
click at [335, 83] on span "PATRICK DELBREIL" at bounding box center [339, 80] width 50 height 7
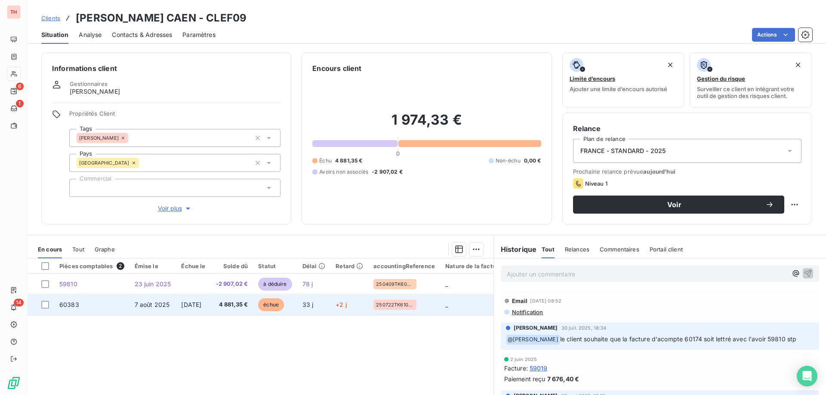
click at [273, 304] on span "échue" at bounding box center [271, 305] width 26 height 13
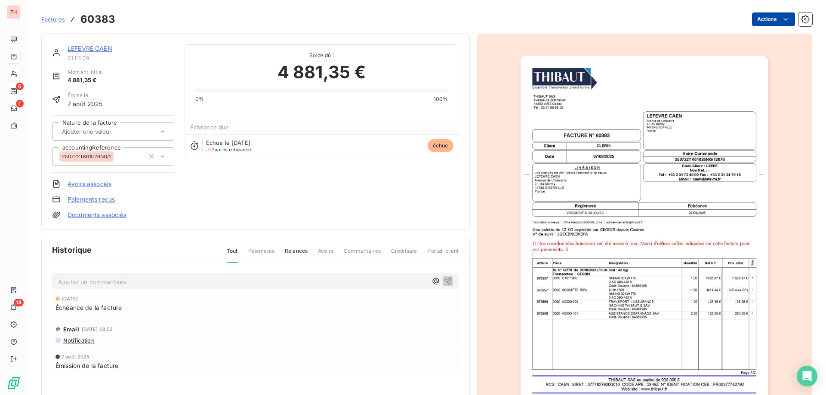
click at [755, 20] on html "TH 6 1 14 Factures 60383 Actions LEFEVRE CAEN CLEF09 Montant initial 4 881,35 €…" at bounding box center [413, 197] width 826 height 395
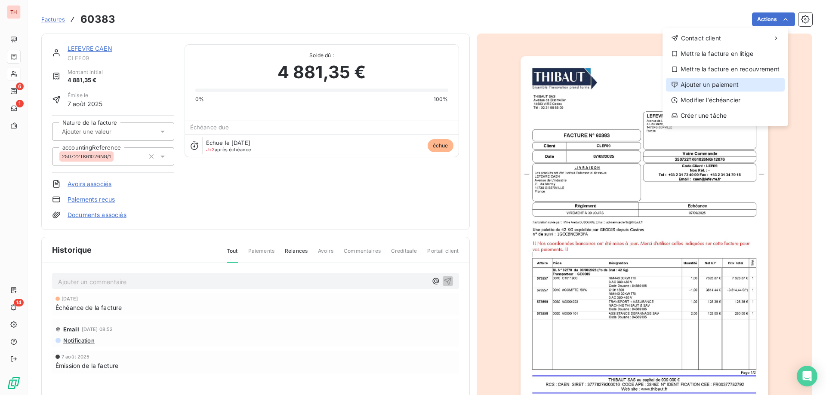
click at [712, 83] on div "Ajouter un paiement" at bounding box center [725, 85] width 119 height 14
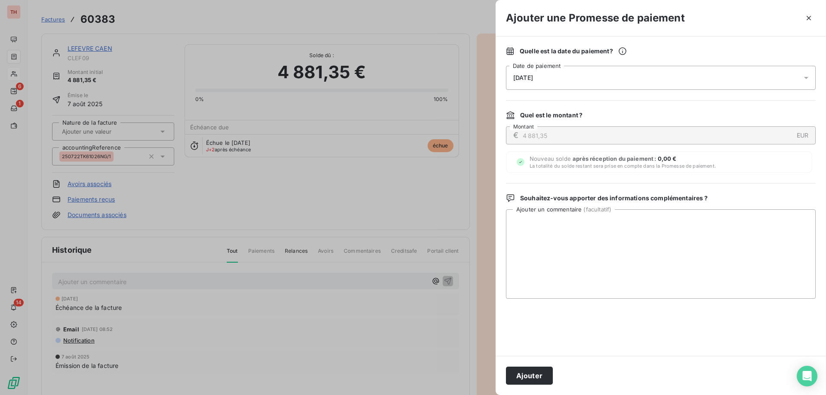
click at [576, 80] on div "10/09/2025" at bounding box center [661, 78] width 310 height 24
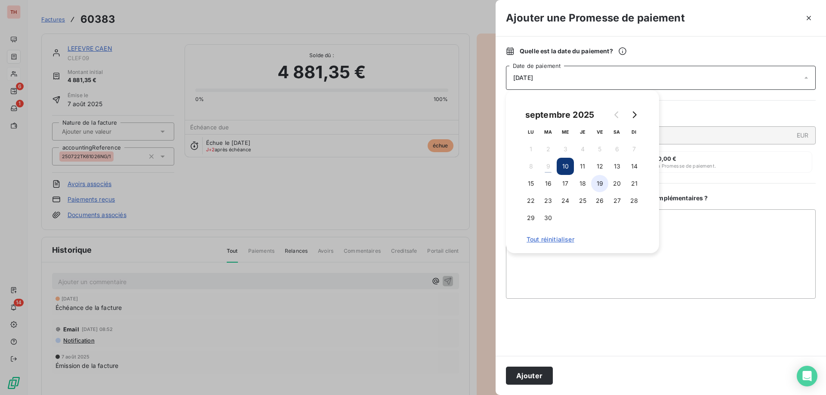
click at [600, 183] on button "19" at bounding box center [599, 183] width 17 height 17
click at [696, 221] on textarea "Ajouter un commentaire ( facultatif )" at bounding box center [661, 253] width 310 height 89
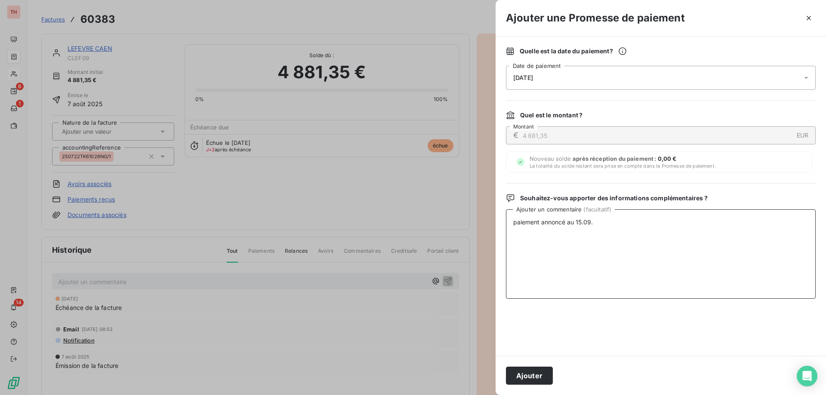
drag, startPoint x: 517, startPoint y: 224, endPoint x: 535, endPoint y: 258, distance: 38.9
click at [517, 224] on textarea "paiement annoncé au 15.09." at bounding box center [661, 253] width 310 height 89
type textarea "Paiement annoncé au 15.09."
click at [536, 377] on button "Ajouter" at bounding box center [529, 376] width 47 height 18
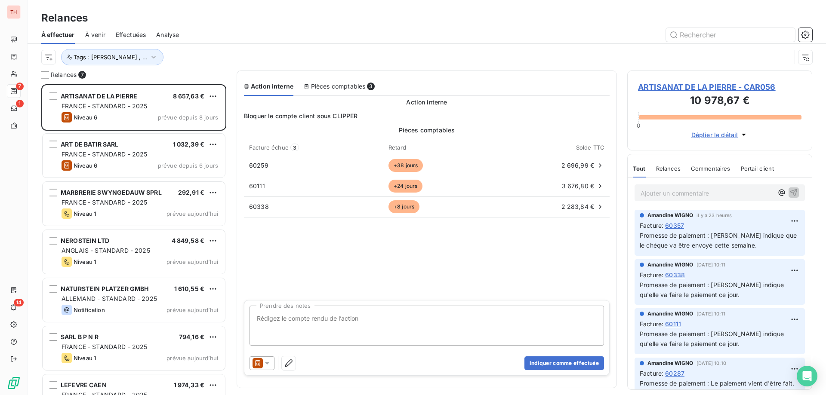
scroll to position [305, 179]
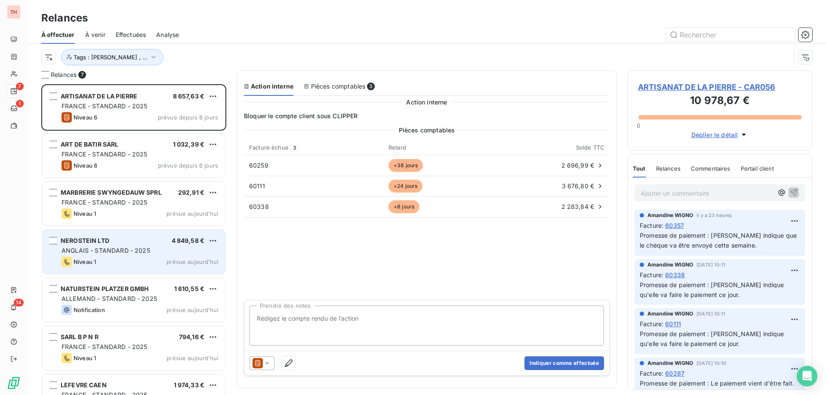
click at [150, 243] on div "NEROSTEIN LTD 4 849,58 €" at bounding box center [140, 241] width 157 height 8
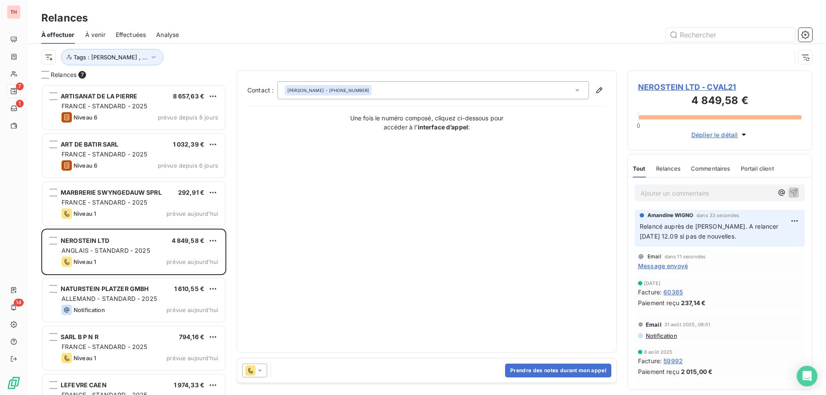
click at [213, 240] on html "TH 7 1 14 Relances À effectuer À venir Effectuées Analyse Tags : Alexia Dubourg…" at bounding box center [413, 197] width 826 height 395
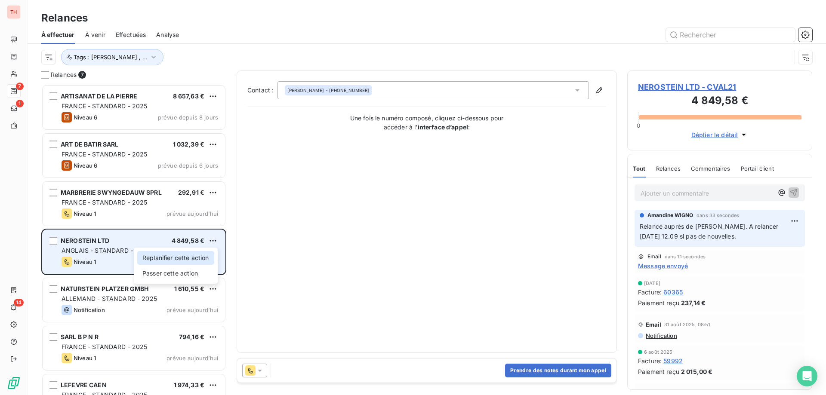
click at [190, 255] on div "Replanifier cette action" at bounding box center [175, 258] width 77 height 14
select select "8"
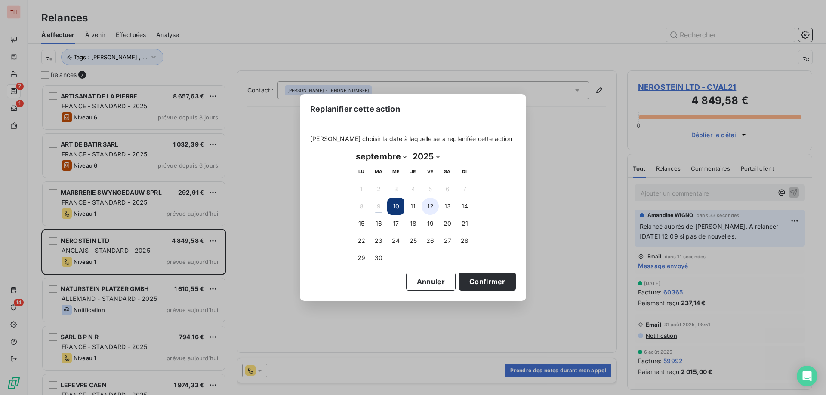
click at [436, 208] on button "12" at bounding box center [430, 206] width 17 height 17
click at [469, 279] on button "Confirmer" at bounding box center [487, 282] width 57 height 18
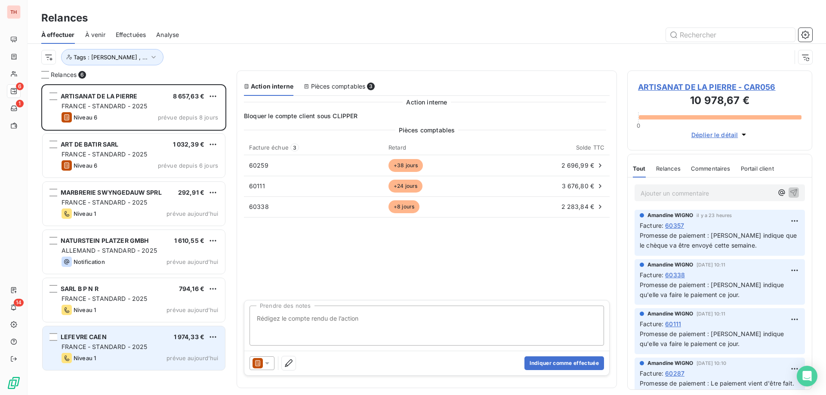
click at [163, 335] on div "LEFEVRE CAEN 1 974,33 €" at bounding box center [140, 337] width 157 height 8
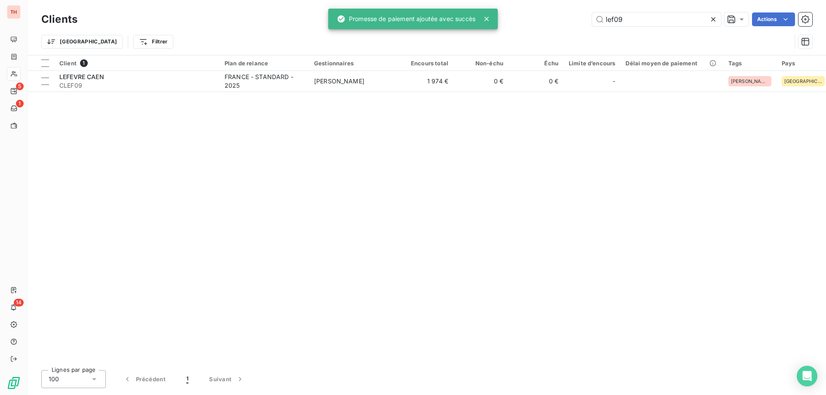
drag, startPoint x: 638, startPoint y: 19, endPoint x: 590, endPoint y: 19, distance: 48.2
click at [590, 18] on div "lef09 Actions" at bounding box center [450, 19] width 724 height 14
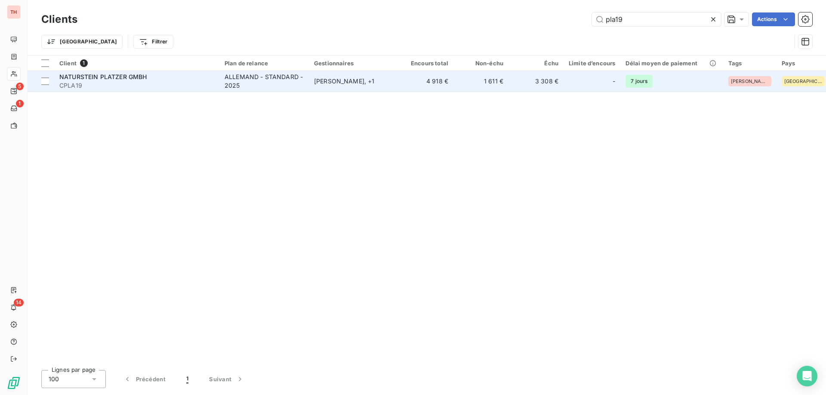
type input "pla19"
click at [407, 83] on td "4 918 €" at bounding box center [425, 81] width 55 height 21
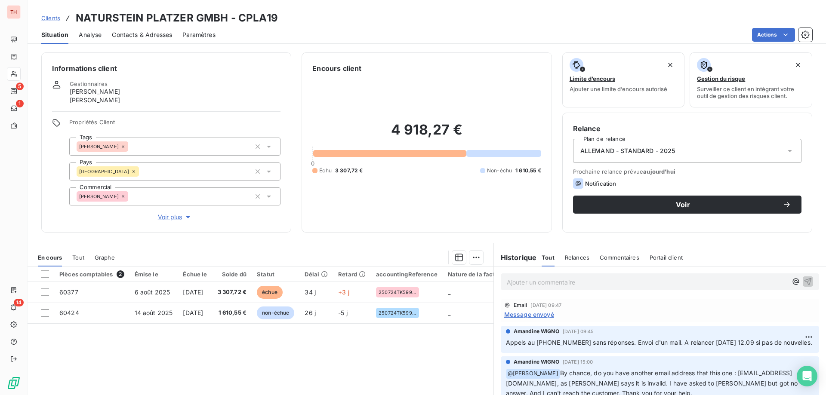
click at [138, 34] on span "Contacts & Adresses" at bounding box center [142, 35] width 60 height 9
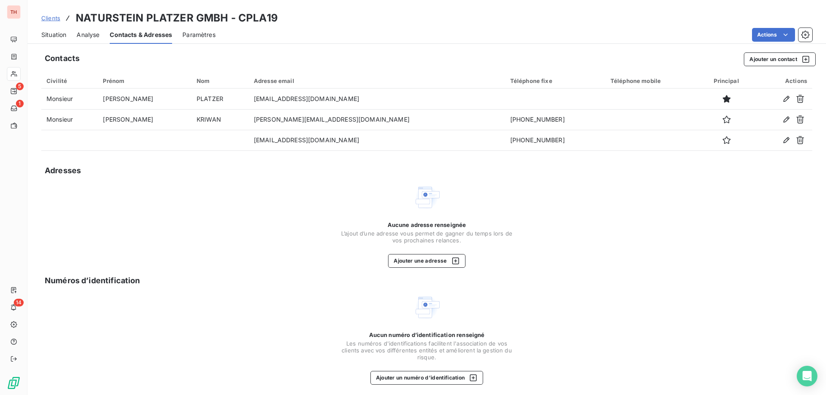
click at [59, 32] on span "Situation" at bounding box center [53, 35] width 25 height 9
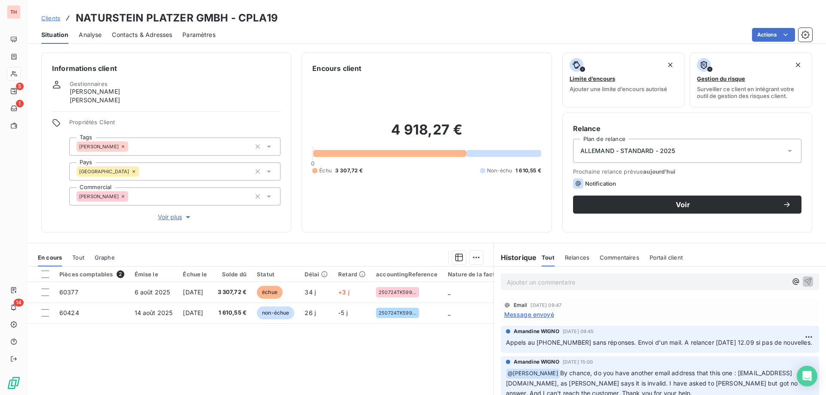
click at [145, 40] on div "Contacts & Adresses" at bounding box center [142, 35] width 60 height 18
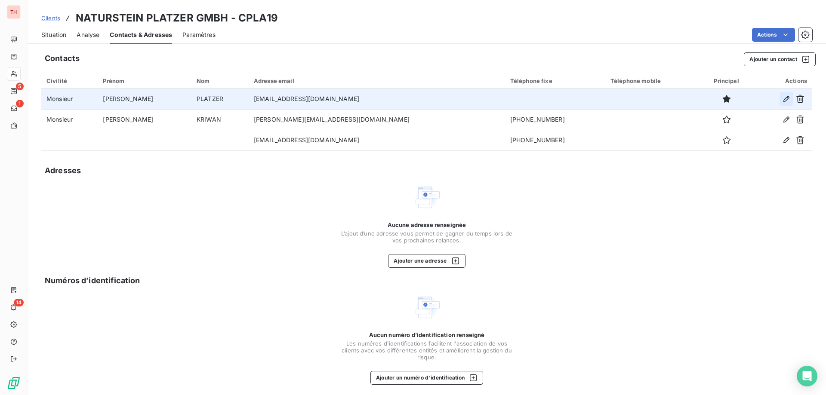
click at [782, 102] on icon "button" at bounding box center [786, 99] width 9 height 9
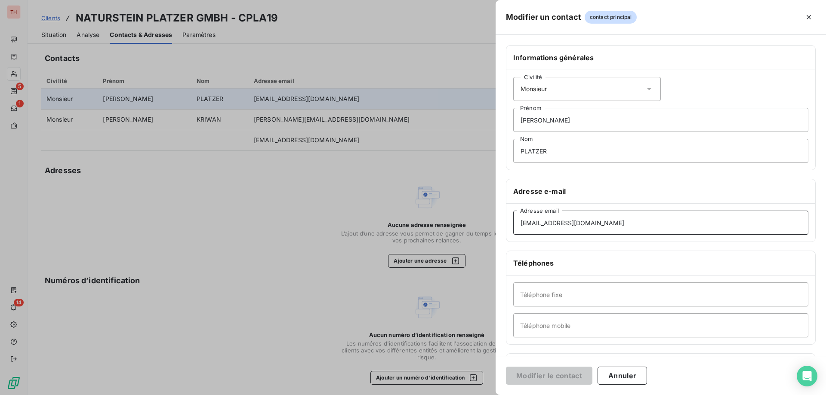
drag, startPoint x: 585, startPoint y: 219, endPoint x: 501, endPoint y: 221, distance: 83.9
click at [501, 221] on div "Informations générales Civilité Monsieur [PERSON_NAME] PLATZER Nom Adresse e-ma…" at bounding box center [661, 236] width 330 height 382
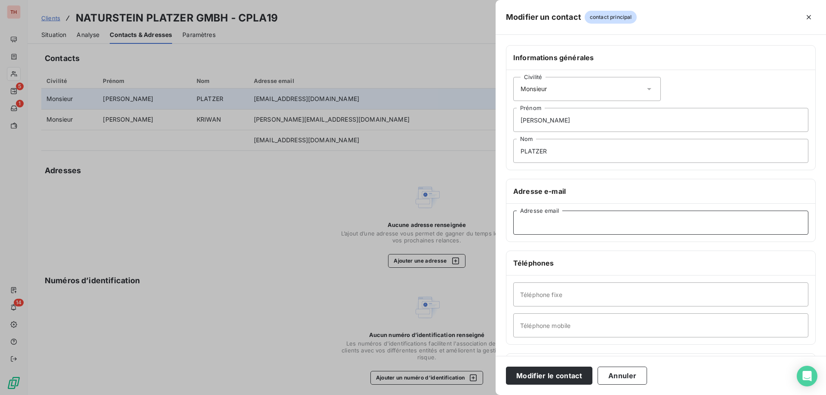
paste input "[EMAIL_ADDRESS][DOMAIN_NAME]"
type input "[EMAIL_ADDRESS][DOMAIN_NAME]"
click at [558, 372] on button "Modifier le contact" at bounding box center [549, 376] width 86 height 18
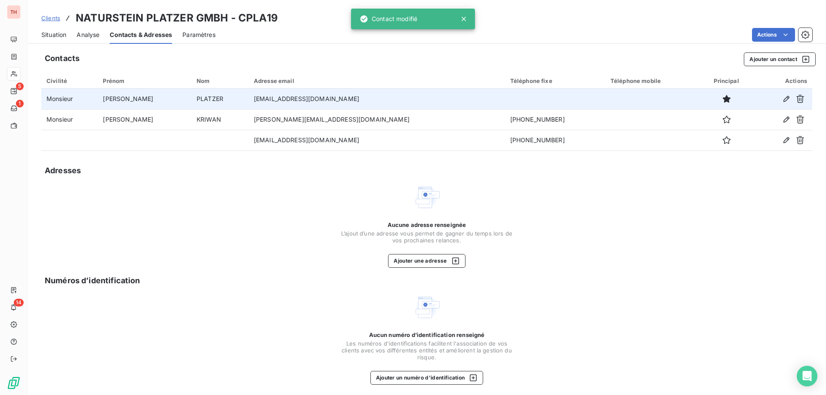
drag, startPoint x: 49, startPoint y: 16, endPoint x: 87, endPoint y: 24, distance: 39.4
click at [48, 16] on span "Clients" at bounding box center [50, 18] width 19 height 7
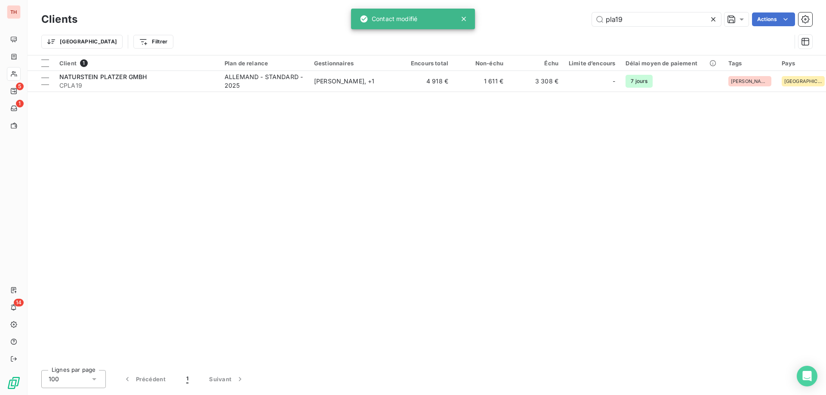
drag, startPoint x: 667, startPoint y: 18, endPoint x: 573, endPoint y: 18, distance: 94.2
click at [573, 18] on div "pla19 Actions" at bounding box center [450, 19] width 724 height 14
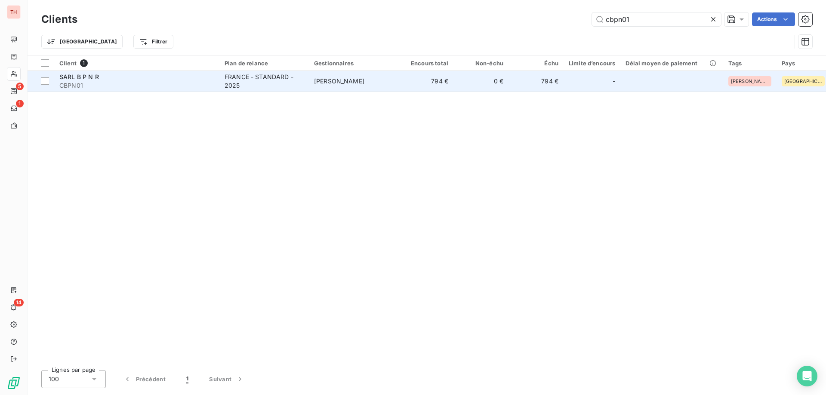
type input "cbpn01"
click at [278, 79] on div "FRANCE - STANDARD - 2025" at bounding box center [264, 81] width 79 height 17
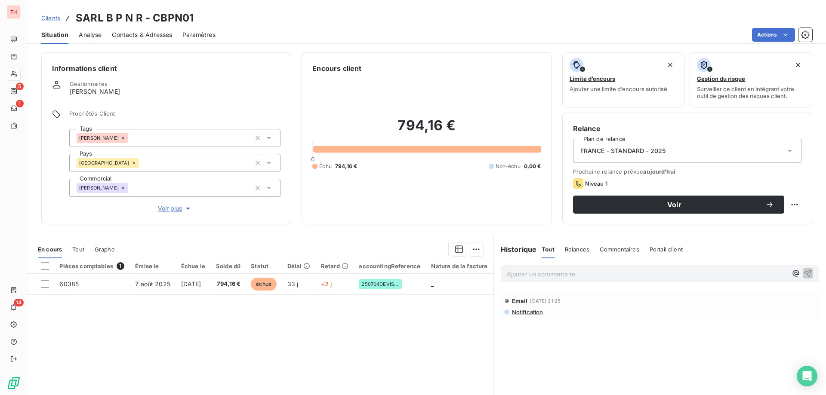
click at [151, 36] on span "Contacts & Adresses" at bounding box center [142, 35] width 60 height 9
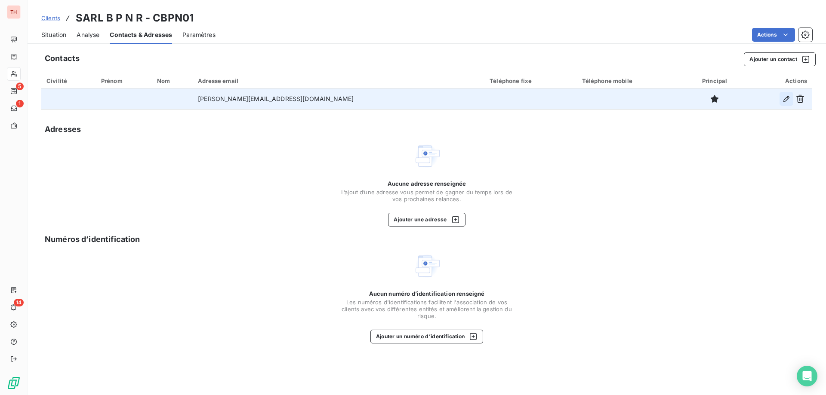
click at [788, 99] on icon "button" at bounding box center [786, 99] width 9 height 9
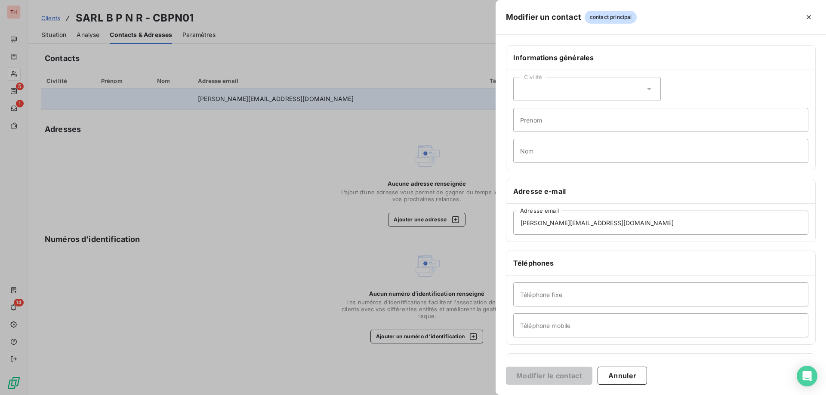
click at [560, 89] on div "Civilité" at bounding box center [587, 89] width 148 height 24
drag, startPoint x: 533, startPoint y: 125, endPoint x: 546, endPoint y: 123, distance: 12.5
click at [533, 125] on span "Monsieur" at bounding box center [543, 126] width 26 height 8
click at [559, 120] on input "Prénom" at bounding box center [660, 120] width 295 height 24
type input "Claude"
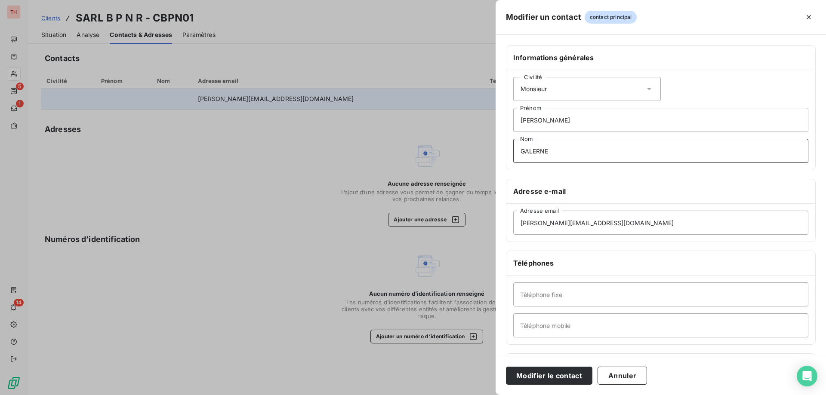
type input "GALERNE"
click at [556, 330] on input "Téléphone mobile" at bounding box center [660, 326] width 295 height 24
paste input "+33 6 07 75 39 86"
type input "+33 6 07 75 39 86"
click at [586, 295] on input "Téléphone fixe" at bounding box center [660, 295] width 295 height 24
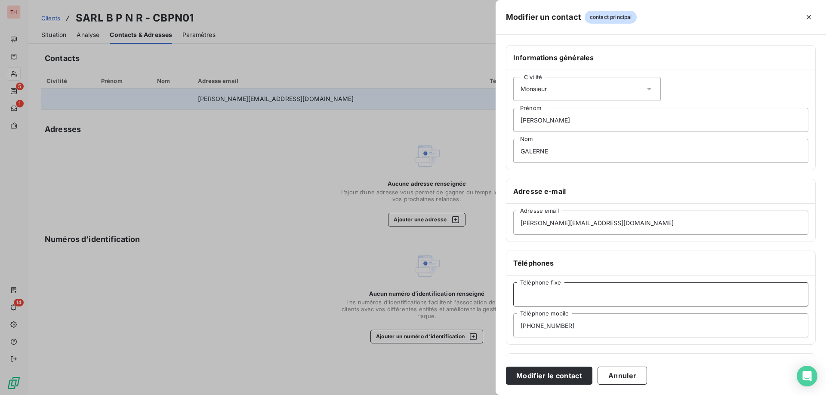
paste input "+33 2 47 58 27 00"
type input "+33 2 47 58 27 00"
drag, startPoint x: 534, startPoint y: 372, endPoint x: 567, endPoint y: 360, distance: 34.6
click at [534, 372] on button "Modifier le contact" at bounding box center [549, 376] width 86 height 18
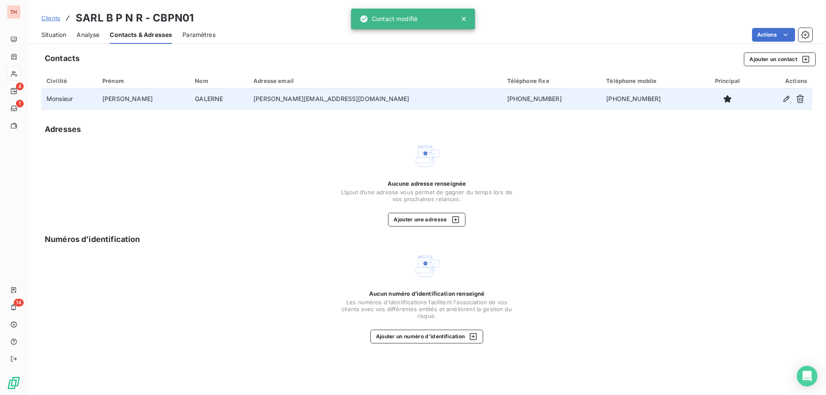
click at [47, 19] on span "Clients" at bounding box center [50, 18] width 19 height 7
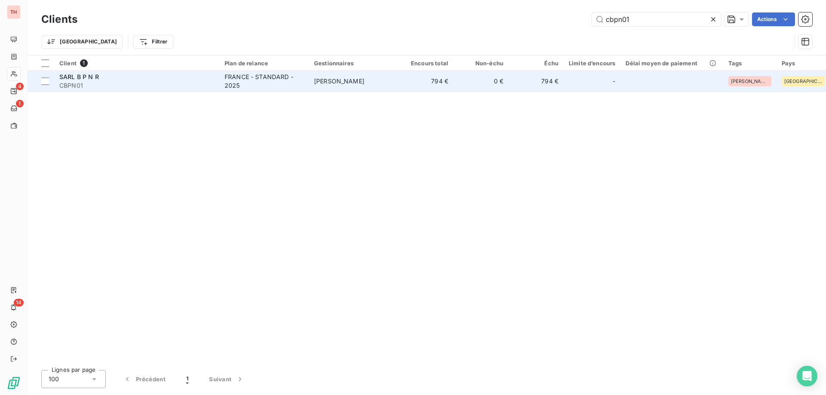
click at [258, 79] on div "FRANCE - STANDARD - 2025" at bounding box center [264, 81] width 79 height 17
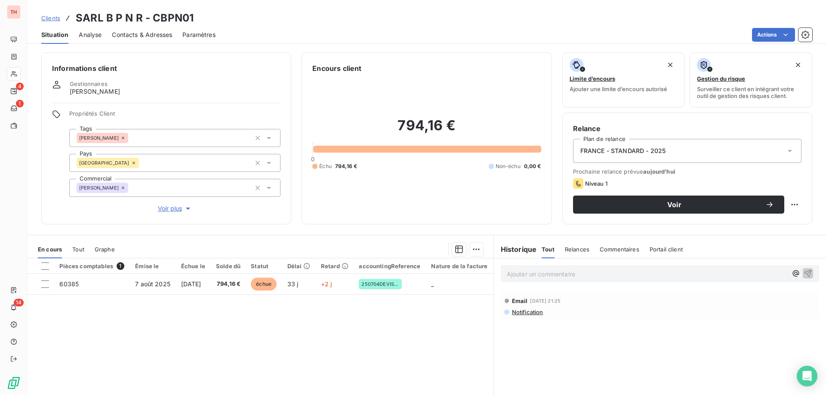
click at [530, 272] on p "Ajouter un commentaire ﻿" at bounding box center [647, 274] width 280 height 11
click at [639, 271] on p "Ai eu la comptable en ligne qui indique" at bounding box center [647, 274] width 280 height 10
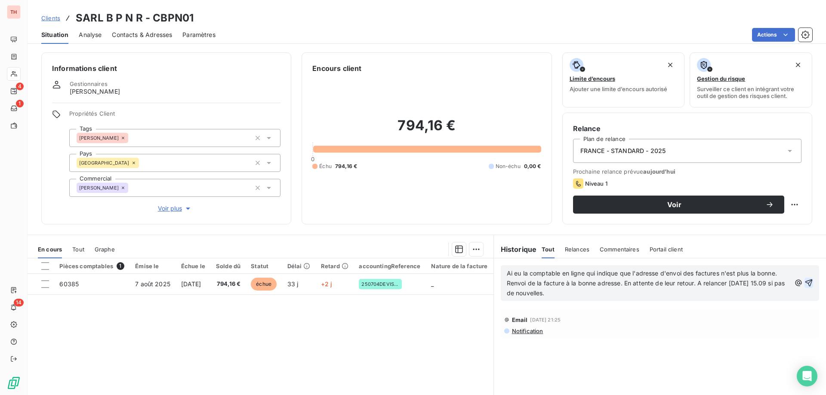
click at [804, 281] on icon "button" at bounding box center [808, 283] width 9 height 9
